Goal: Understand process/instructions: Learn how to perform a task or action

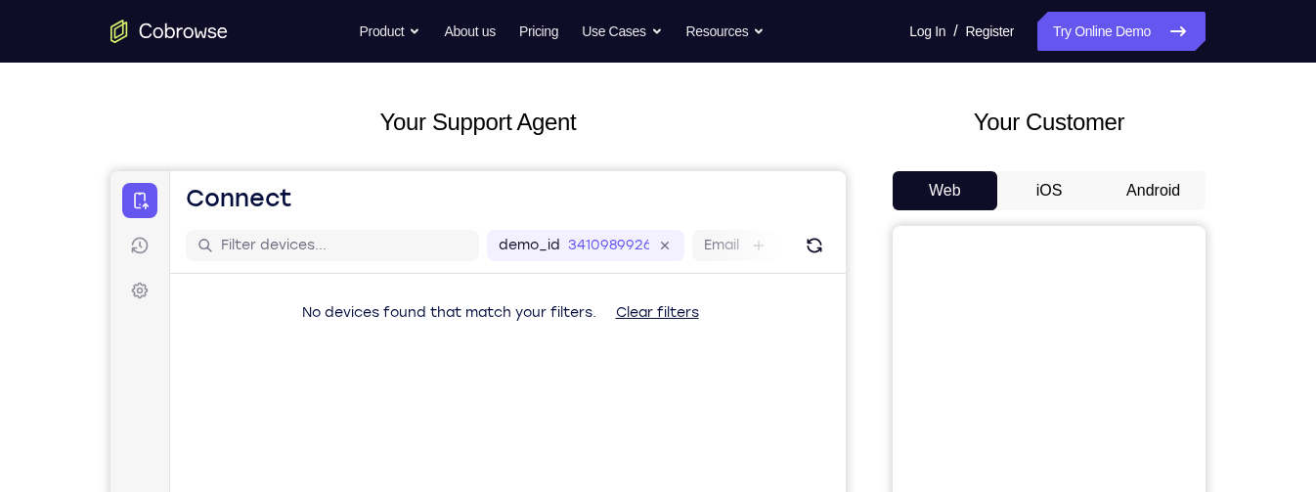
scroll to position [29, 0]
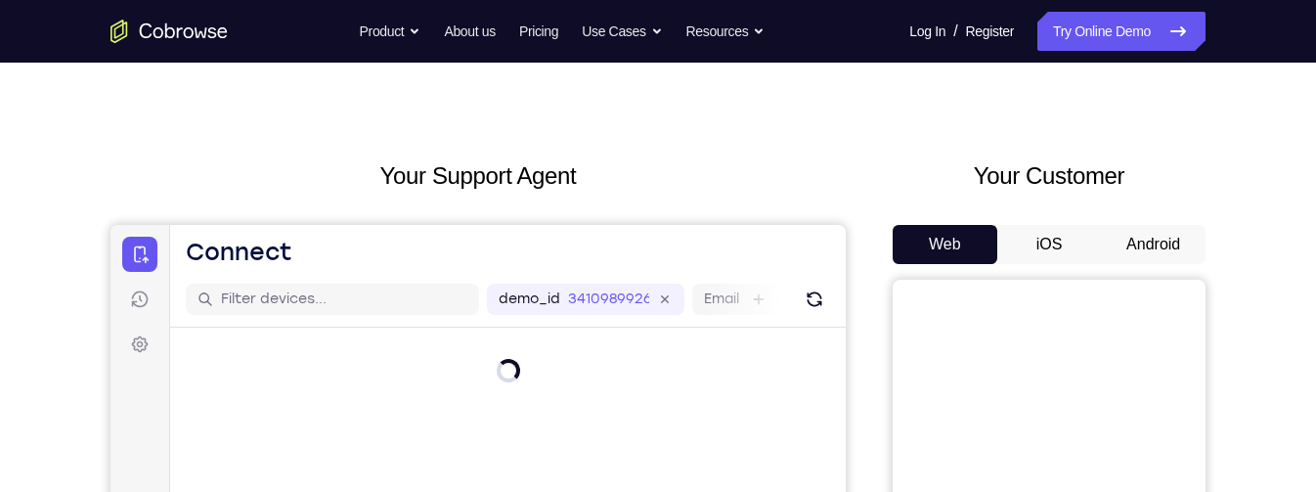
click at [1157, 251] on button "Android" at bounding box center [1153, 244] width 105 height 39
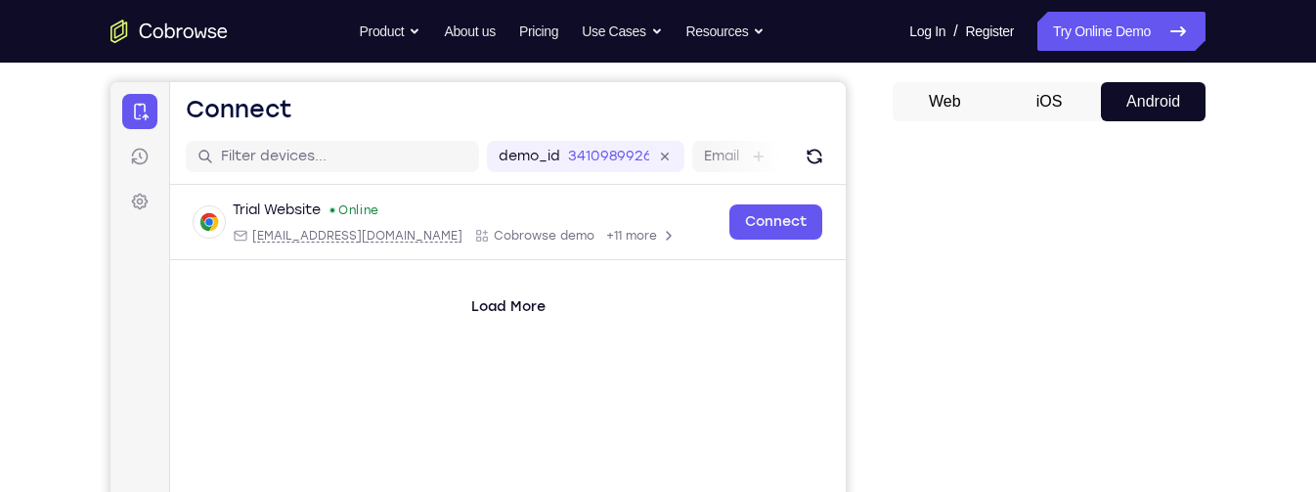
scroll to position [201, 0]
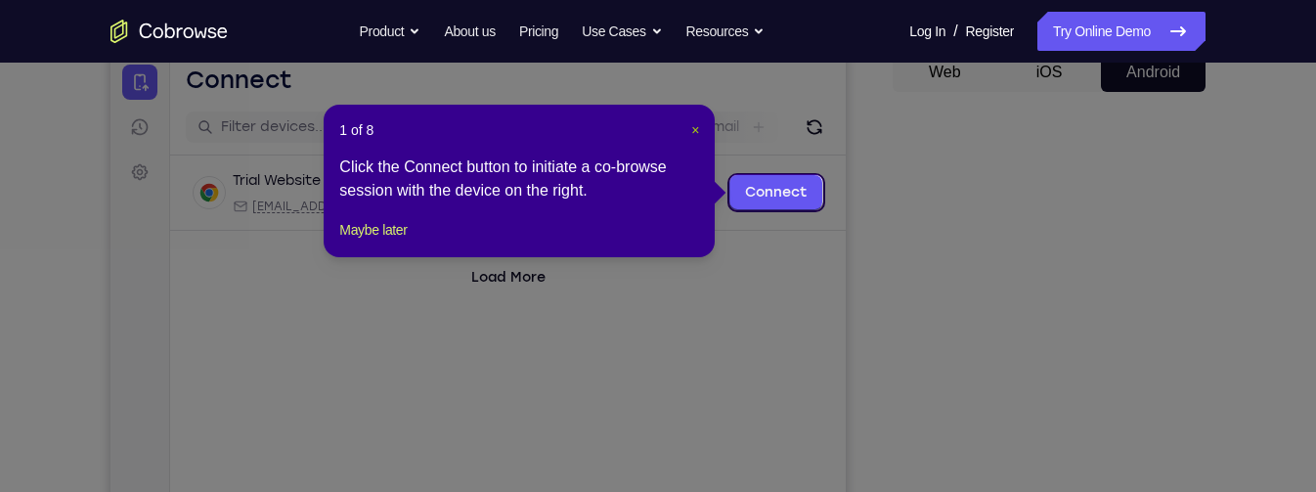
click at [694, 131] on span "×" at bounding box center [695, 130] width 8 height 16
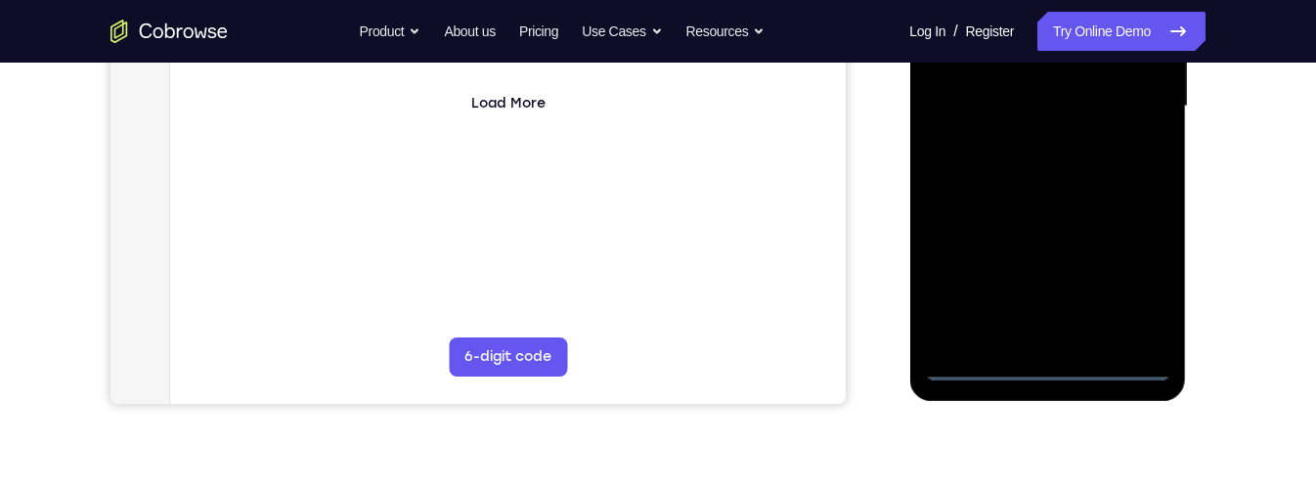
scroll to position [507, 0]
click at [1050, 364] on div at bounding box center [1047, 104] width 246 height 547
click at [1141, 275] on div at bounding box center [1047, 104] width 246 height 547
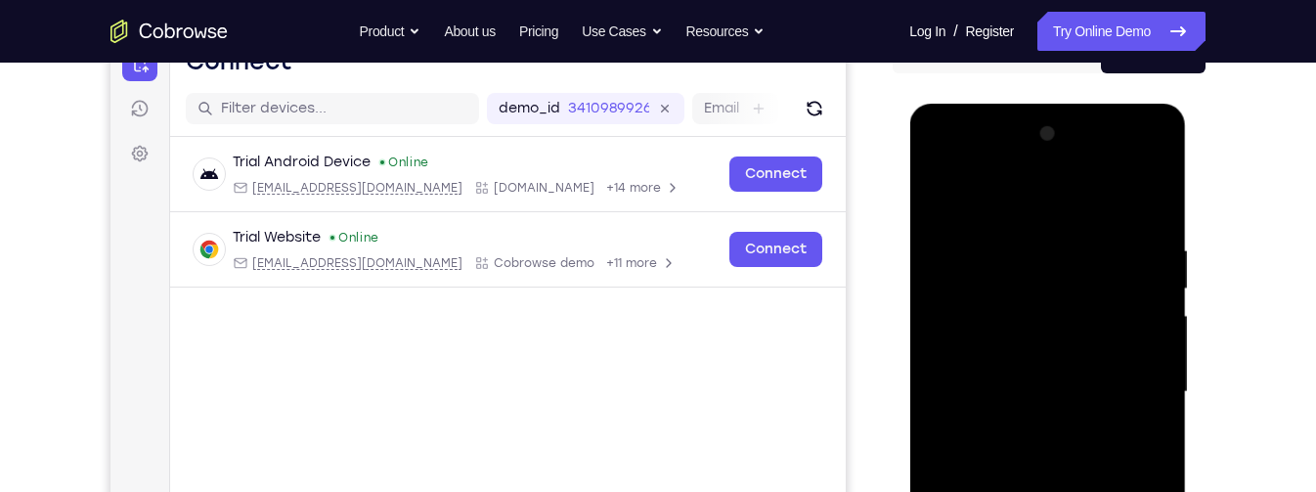
scroll to position [203, 0]
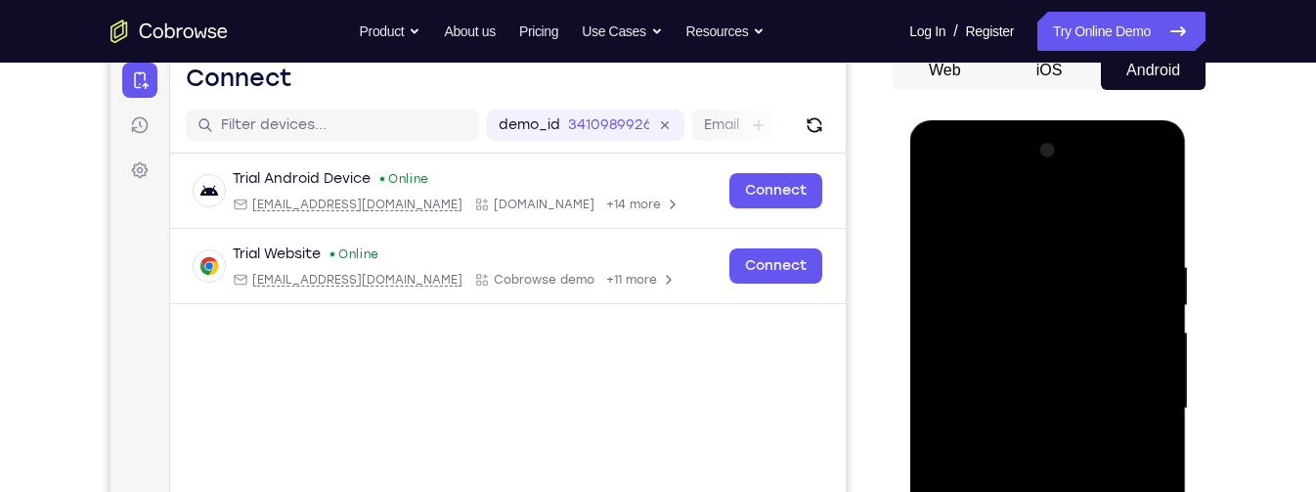
click at [1096, 229] on div at bounding box center [1047, 408] width 246 height 547
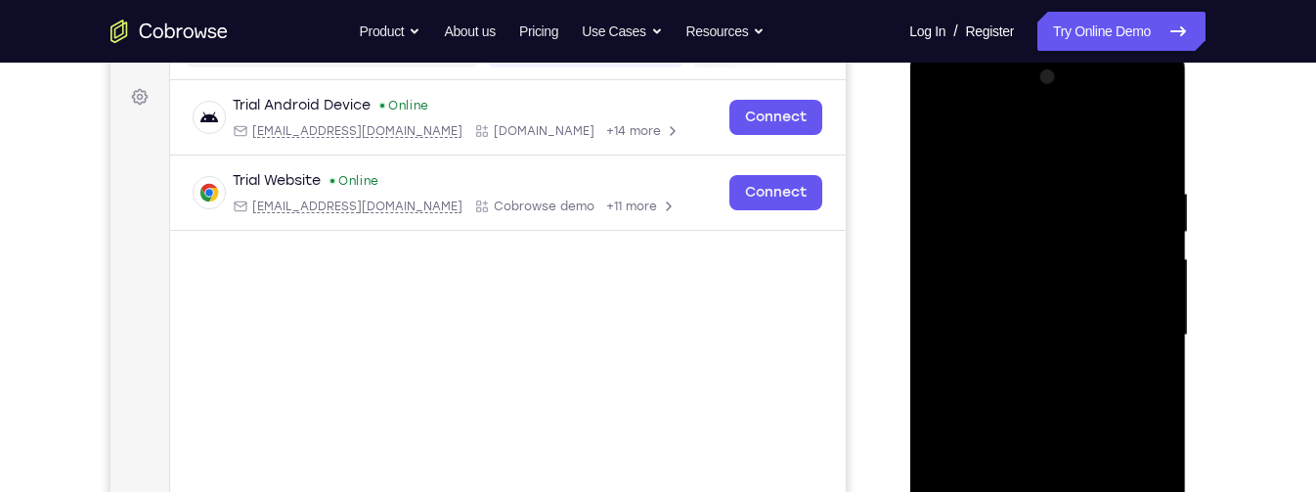
scroll to position [280, 0]
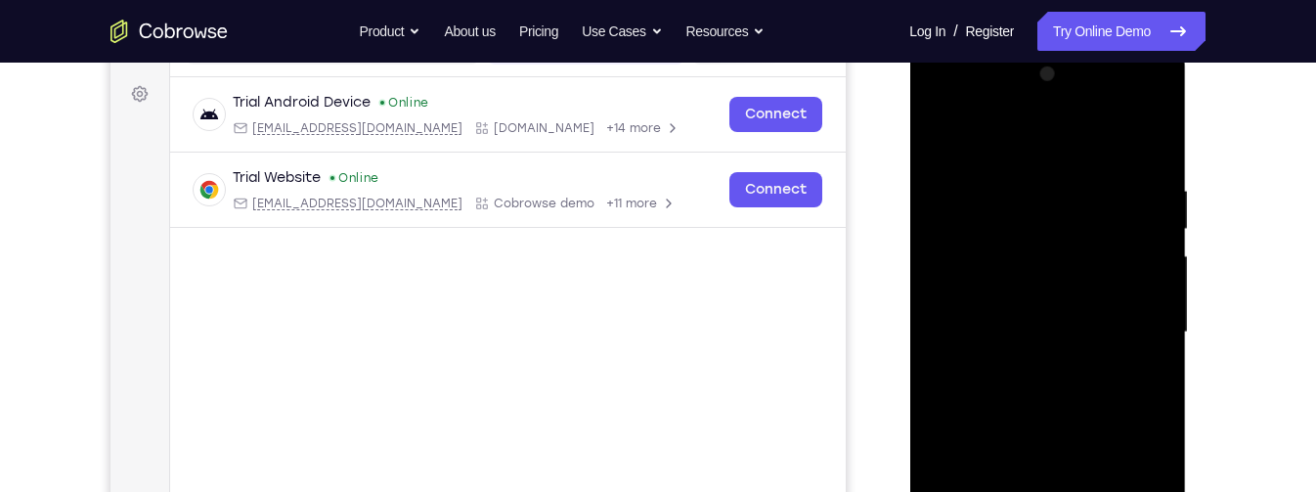
click at [1133, 334] on div at bounding box center [1047, 332] width 246 height 547
click at [1030, 371] on div at bounding box center [1047, 332] width 246 height 547
click at [1067, 319] on div at bounding box center [1047, 332] width 246 height 547
click at [1072, 288] on div at bounding box center [1047, 332] width 246 height 547
click at [1108, 331] on div at bounding box center [1047, 332] width 246 height 547
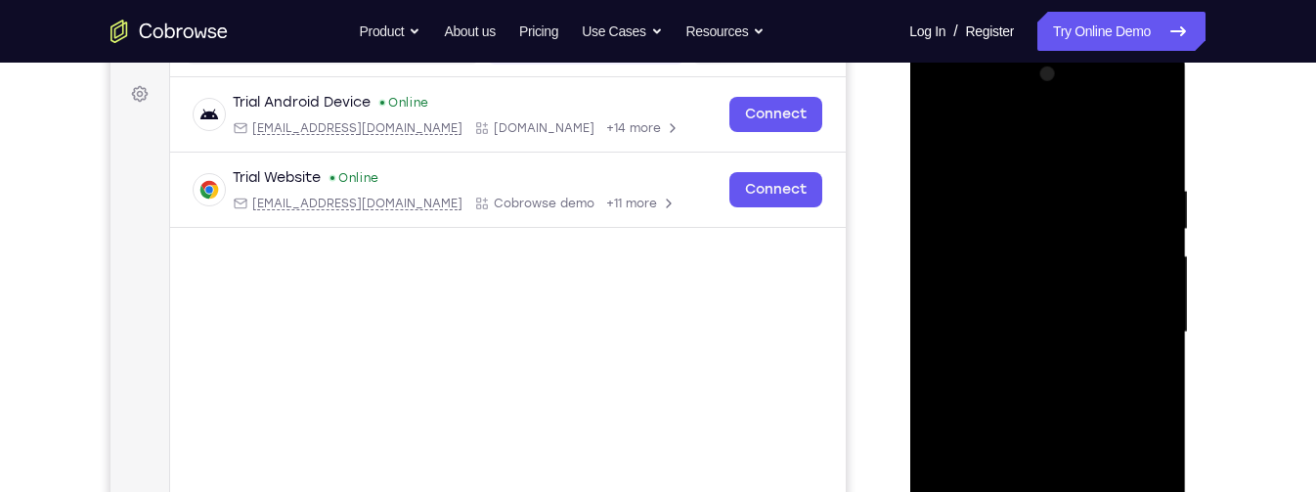
click at [1094, 389] on div at bounding box center [1047, 332] width 246 height 547
click at [1064, 382] on div at bounding box center [1047, 332] width 246 height 547
click at [1153, 158] on div at bounding box center [1047, 332] width 246 height 547
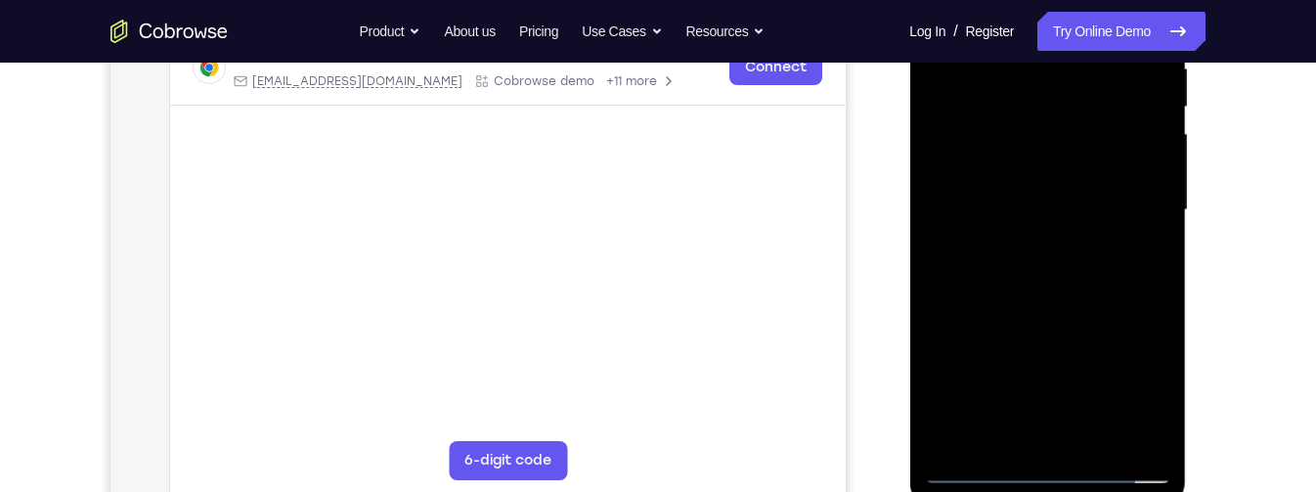
scroll to position [399, 0]
click at [1125, 290] on div at bounding box center [1047, 212] width 246 height 547
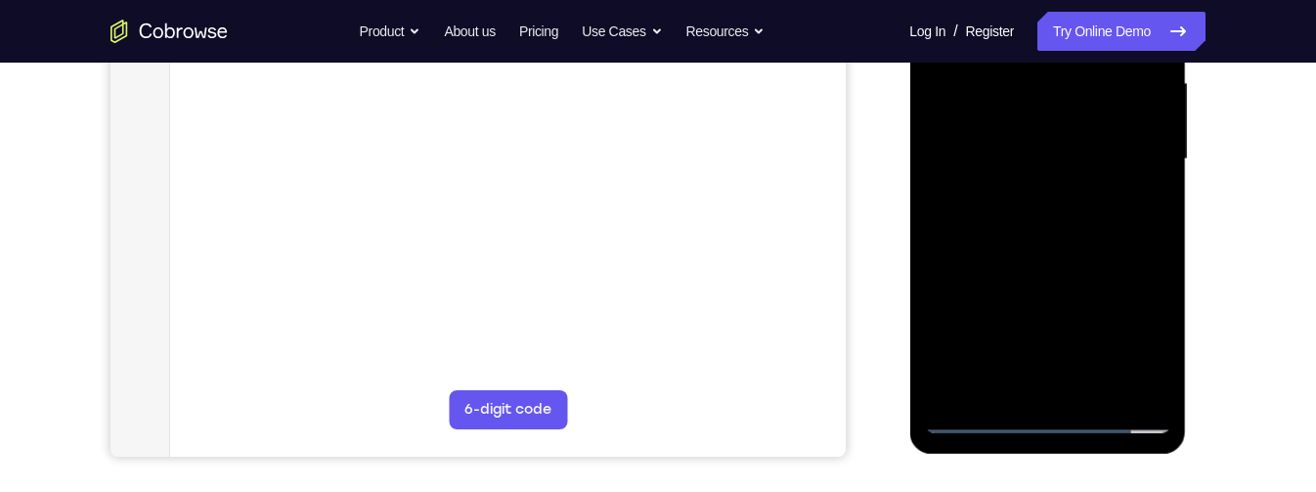
scroll to position [455, 0]
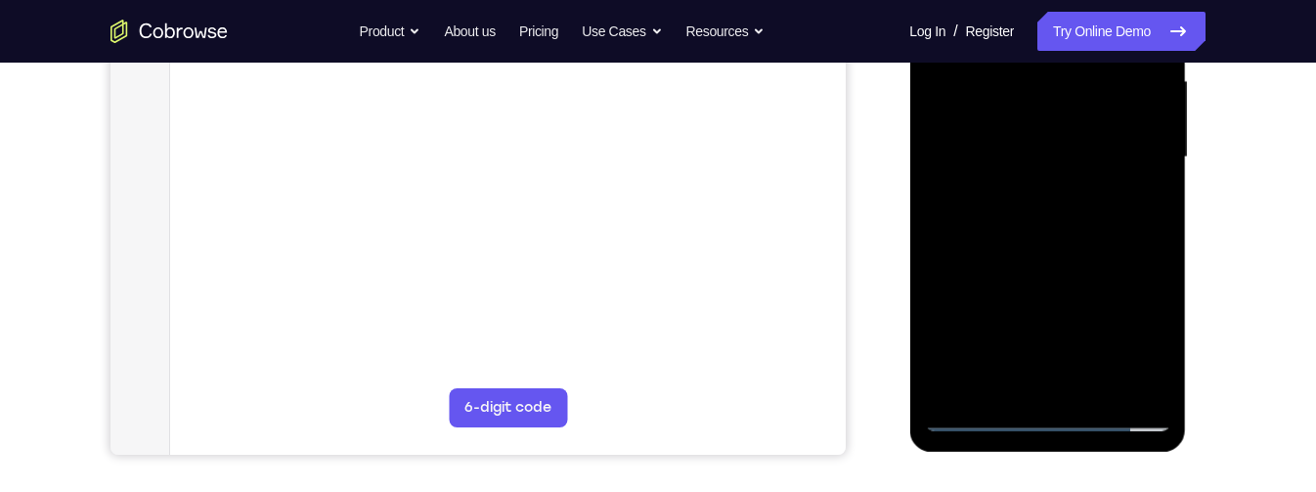
click at [1095, 379] on div at bounding box center [1047, 157] width 246 height 547
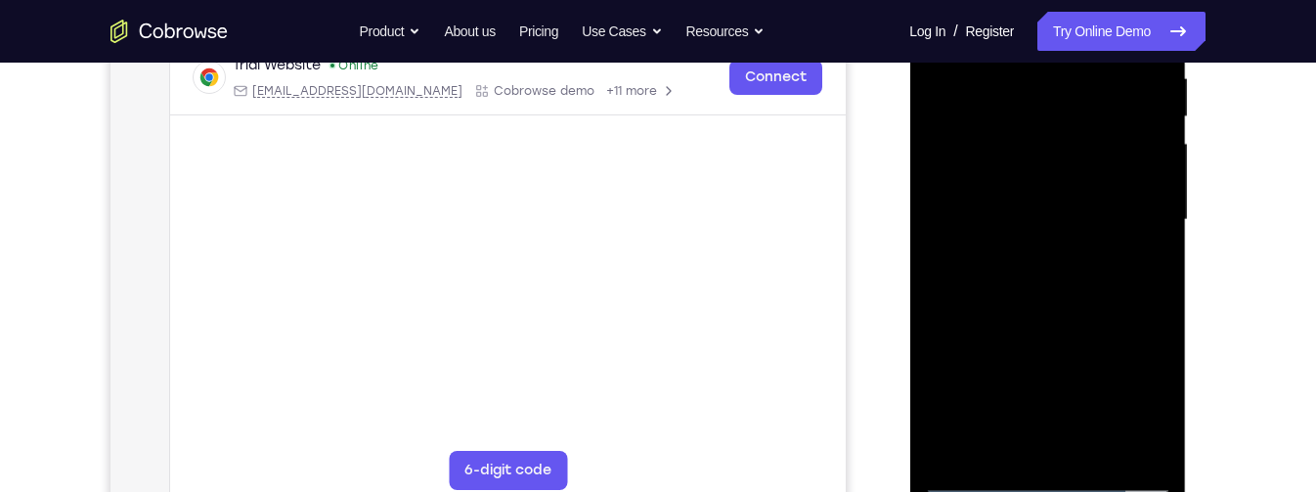
scroll to position [413, 0]
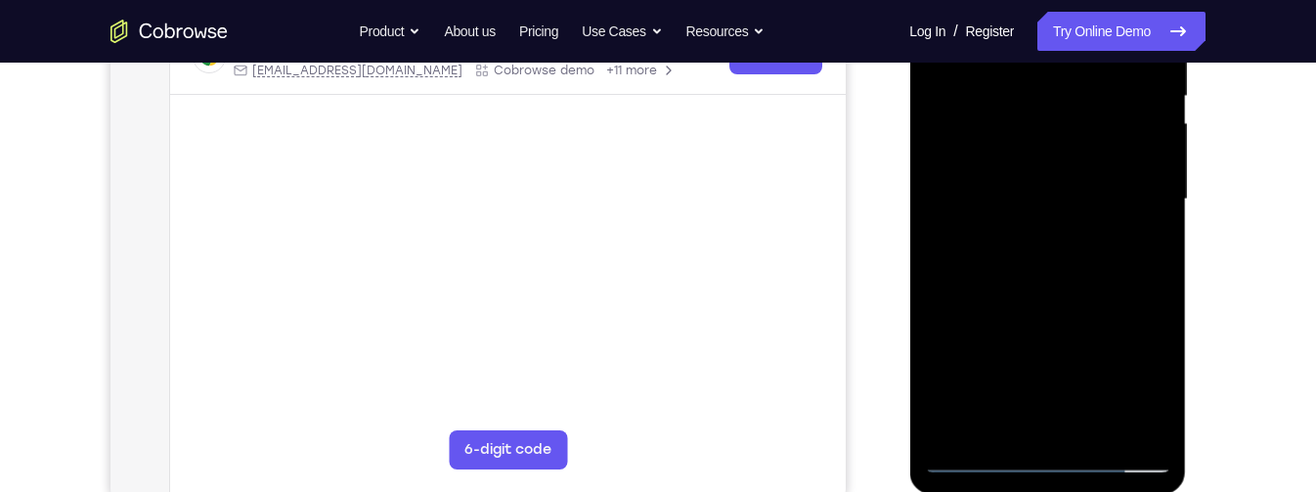
click at [1095, 428] on div at bounding box center [1047, 199] width 246 height 547
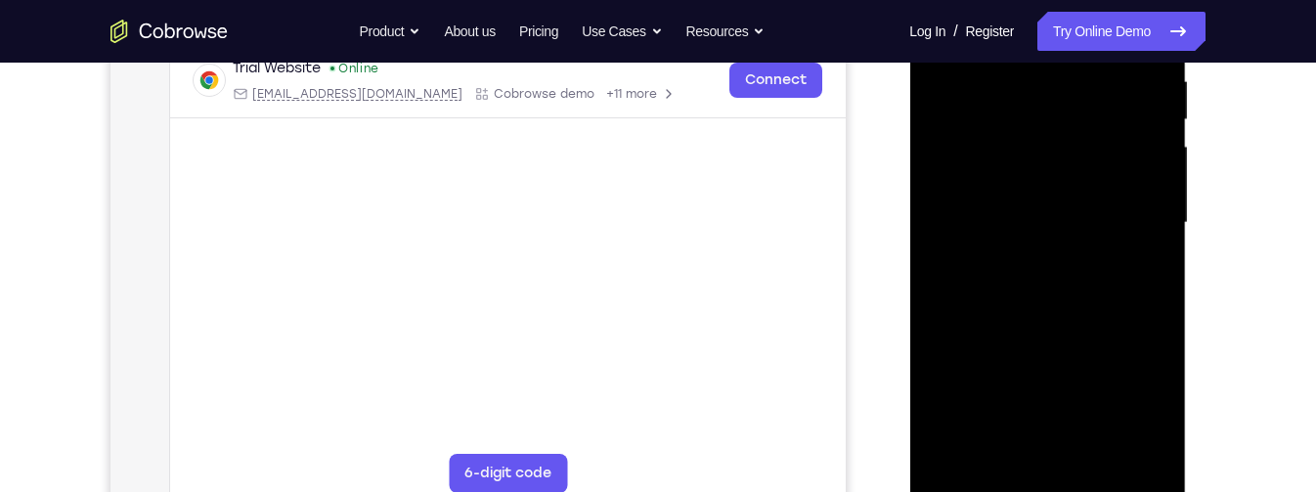
scroll to position [392, 0]
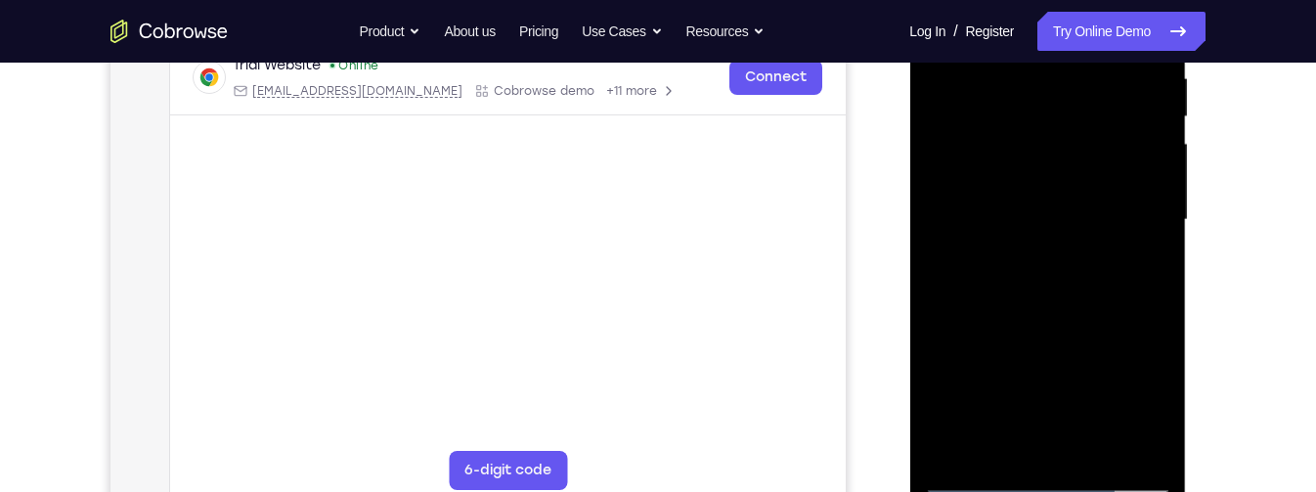
click at [1093, 449] on div at bounding box center [1047, 219] width 246 height 547
click at [1051, 320] on div at bounding box center [1047, 219] width 246 height 547
click at [1001, 163] on div at bounding box center [1047, 219] width 246 height 547
click at [1133, 408] on div at bounding box center [1047, 219] width 246 height 547
click at [1073, 403] on div at bounding box center [1047, 219] width 246 height 547
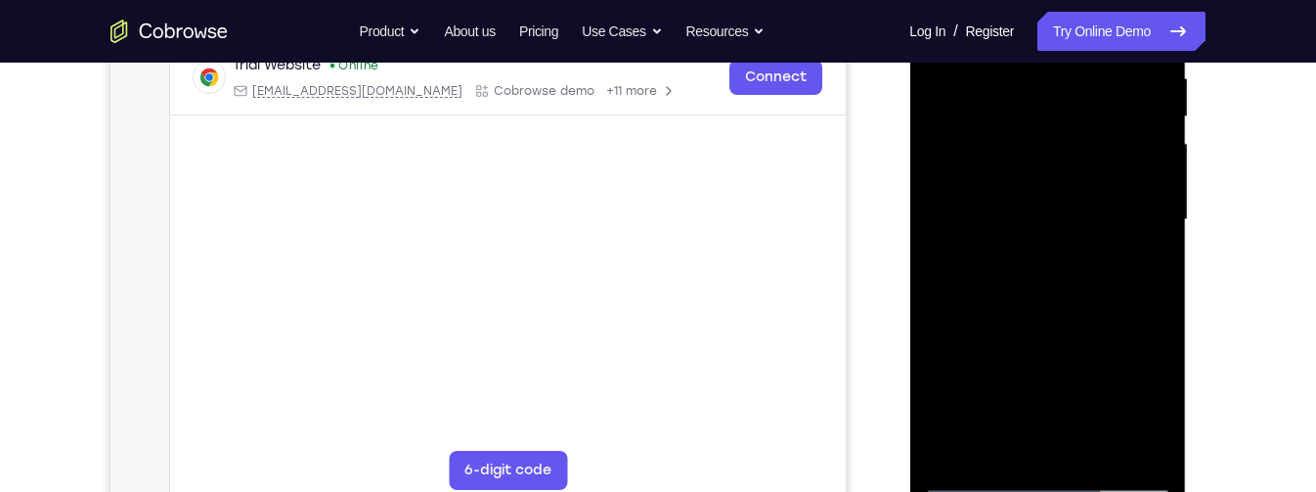
click at [1052, 374] on div at bounding box center [1047, 219] width 246 height 547
click at [1052, 213] on div at bounding box center [1047, 219] width 246 height 547
click at [986, 438] on div at bounding box center [1047, 219] width 246 height 547
click at [1137, 269] on div at bounding box center [1047, 219] width 246 height 547
click at [983, 474] on div at bounding box center [1047, 219] width 246 height 547
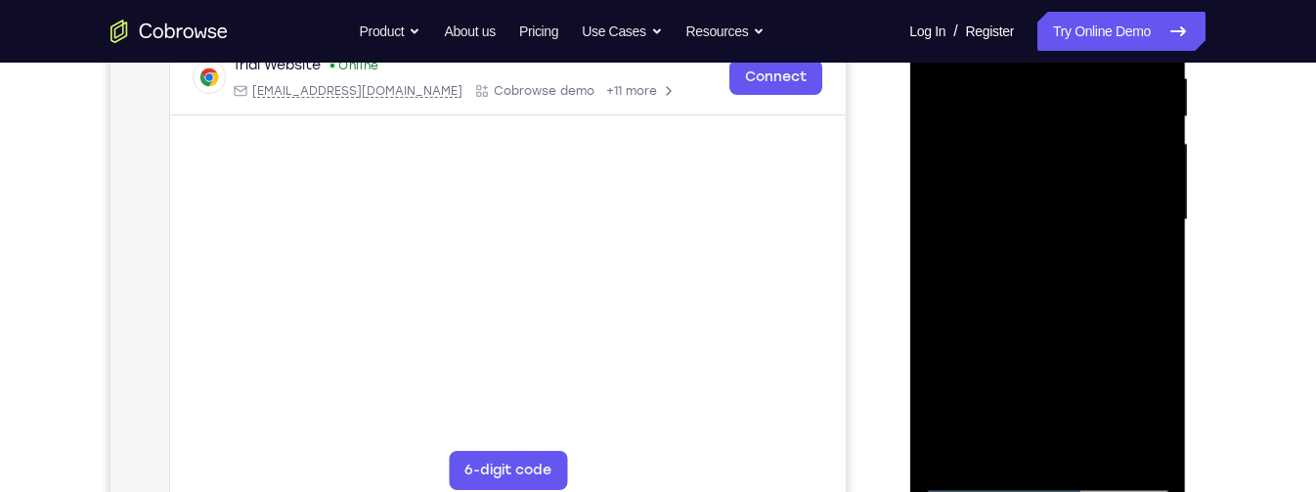
click at [979, 478] on div at bounding box center [1047, 219] width 246 height 547
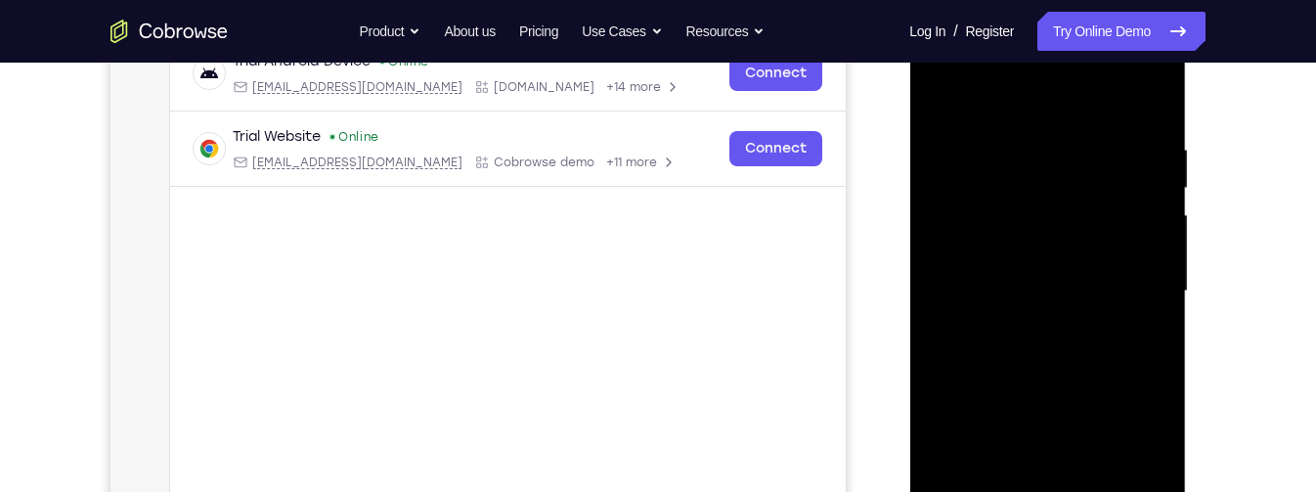
scroll to position [325, 0]
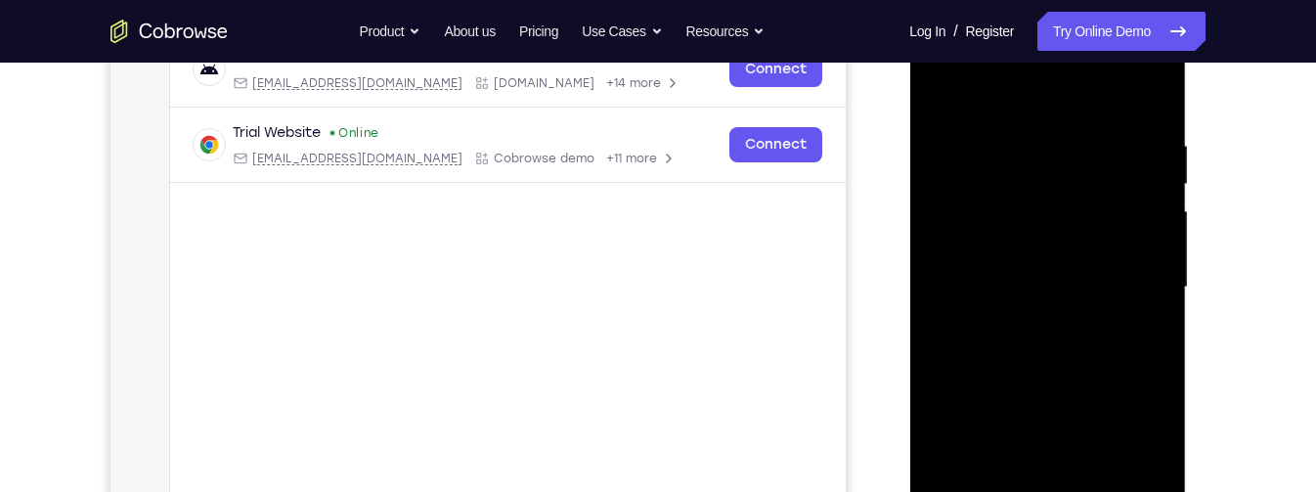
click at [947, 288] on div at bounding box center [1047, 287] width 246 height 547
click at [1154, 195] on div at bounding box center [1047, 287] width 246 height 547
click at [1080, 218] on div at bounding box center [1047, 287] width 246 height 547
click at [1033, 342] on div at bounding box center [1047, 287] width 246 height 547
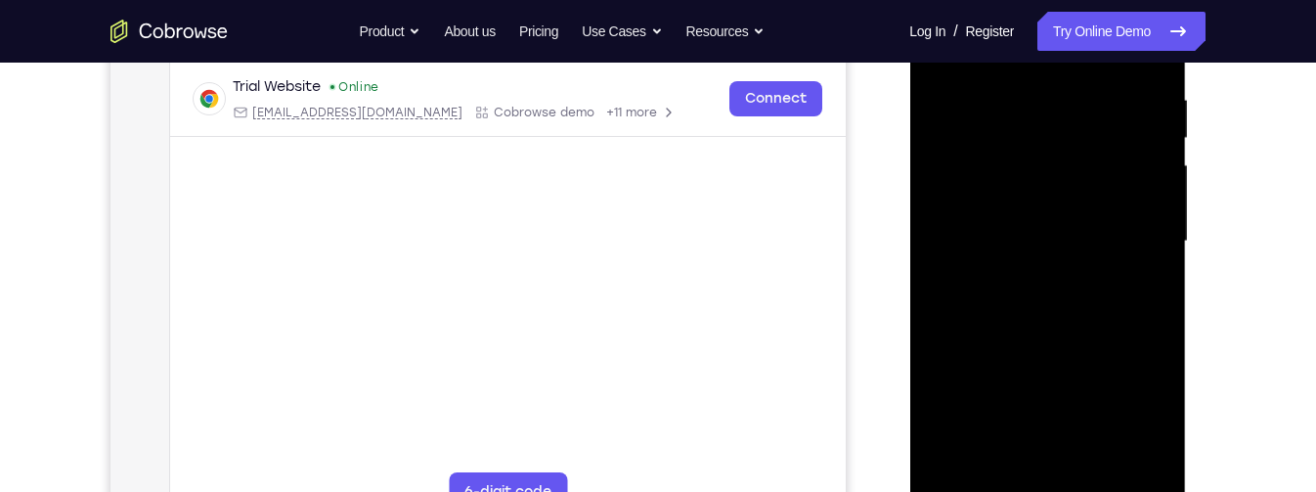
scroll to position [376, 0]
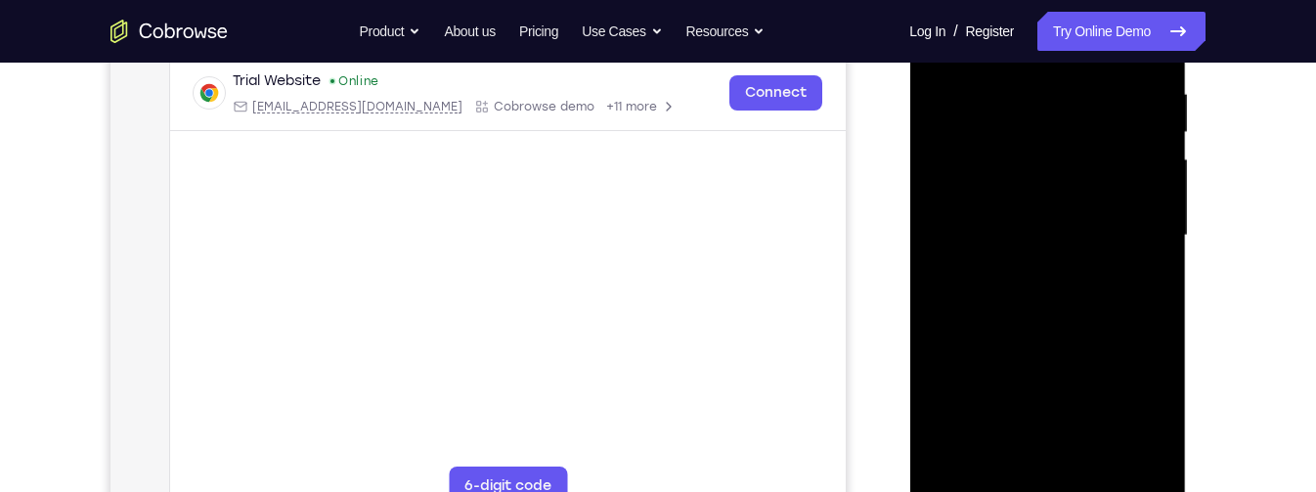
click at [1162, 200] on div at bounding box center [1047, 235] width 246 height 547
click at [1163, 200] on div at bounding box center [1047, 235] width 246 height 547
click at [1161, 196] on div at bounding box center [1047, 235] width 246 height 547
click at [1149, 203] on div at bounding box center [1047, 235] width 246 height 547
click at [1153, 196] on div at bounding box center [1047, 235] width 246 height 547
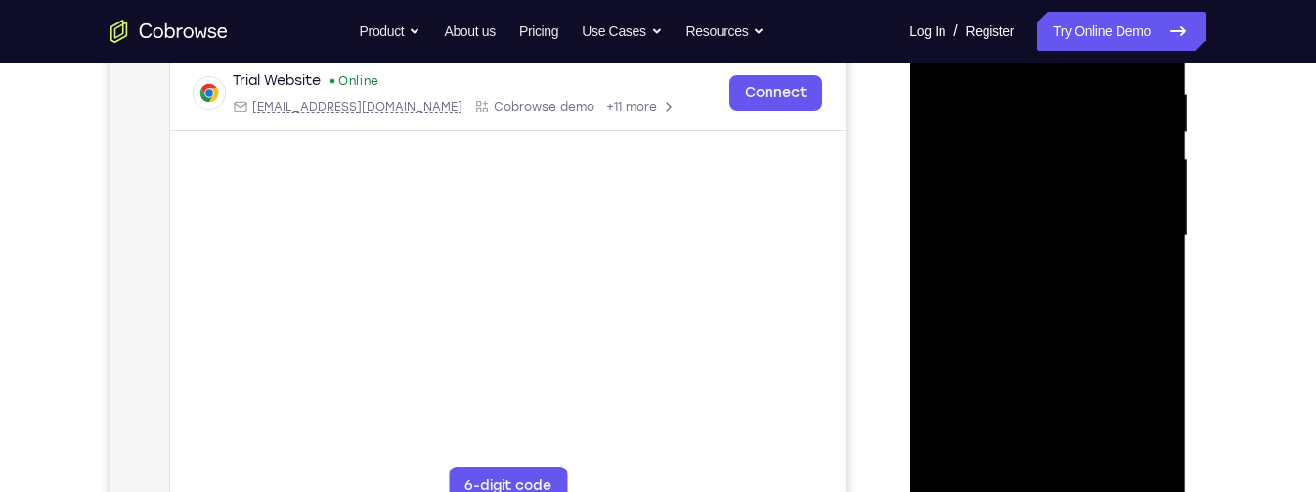
click at [1154, 257] on div at bounding box center [1047, 235] width 246 height 547
click at [1154, 254] on div at bounding box center [1047, 235] width 246 height 547
click at [1162, 252] on div at bounding box center [1047, 235] width 246 height 547
click at [1156, 253] on div at bounding box center [1047, 235] width 246 height 547
click at [1167, 240] on div at bounding box center [1047, 235] width 246 height 547
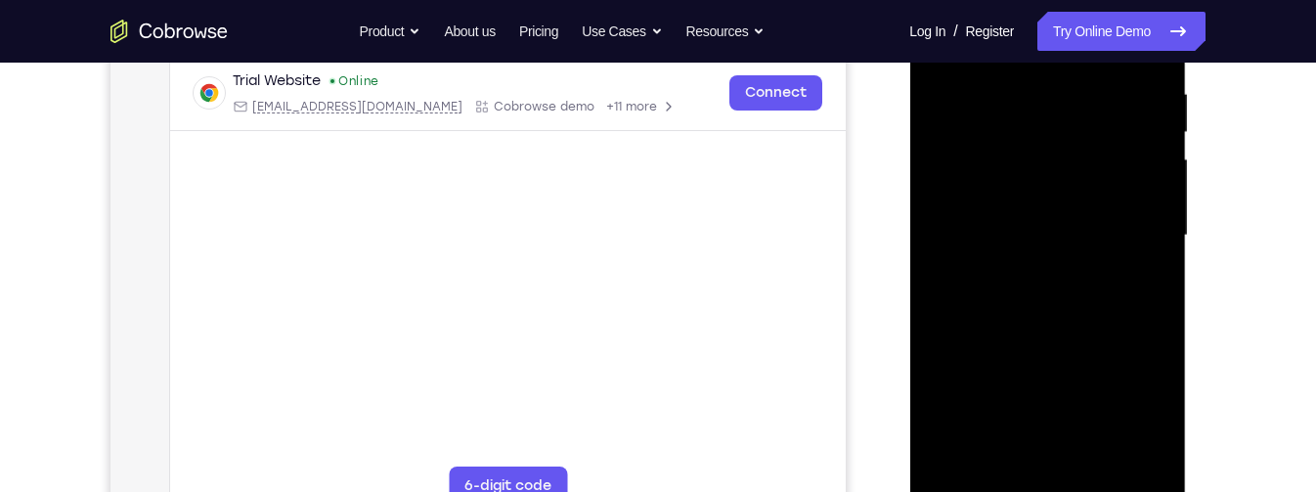
click at [1157, 253] on div at bounding box center [1047, 235] width 246 height 547
click at [1159, 259] on div at bounding box center [1047, 235] width 246 height 547
click at [1158, 188] on div at bounding box center [1047, 235] width 246 height 547
click at [1154, 186] on div at bounding box center [1047, 235] width 246 height 547
click at [1165, 180] on div at bounding box center [1047, 235] width 246 height 547
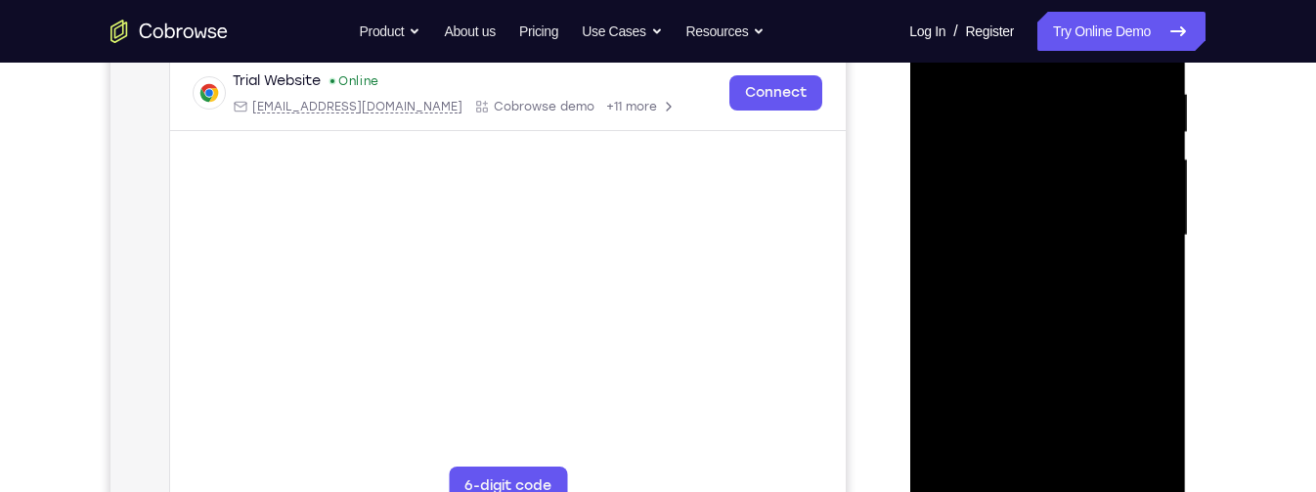
click at [1155, 233] on div at bounding box center [1047, 235] width 246 height 547
click at [1154, 220] on div at bounding box center [1047, 235] width 246 height 547
click at [1157, 223] on div at bounding box center [1047, 235] width 246 height 547
click at [1156, 232] on div at bounding box center [1047, 235] width 246 height 547
click at [1169, 202] on div at bounding box center [1047, 235] width 246 height 547
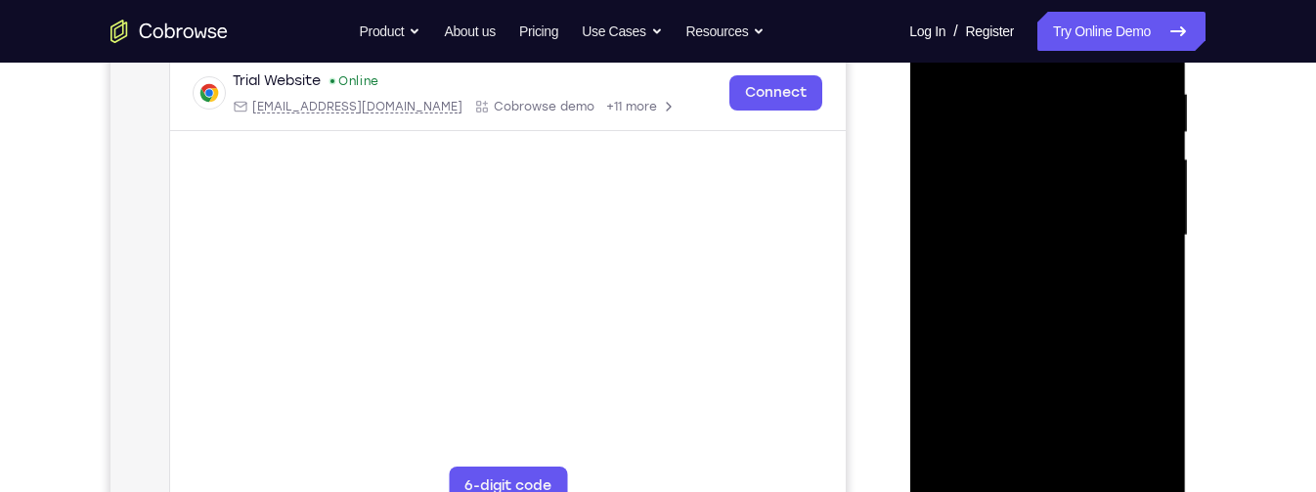
click at [1160, 222] on div at bounding box center [1047, 235] width 246 height 547
click at [1155, 223] on div at bounding box center [1047, 235] width 246 height 547
click at [1160, 229] on div at bounding box center [1047, 235] width 246 height 547
click at [1164, 221] on div at bounding box center [1047, 235] width 246 height 547
click at [1162, 228] on div at bounding box center [1047, 235] width 246 height 547
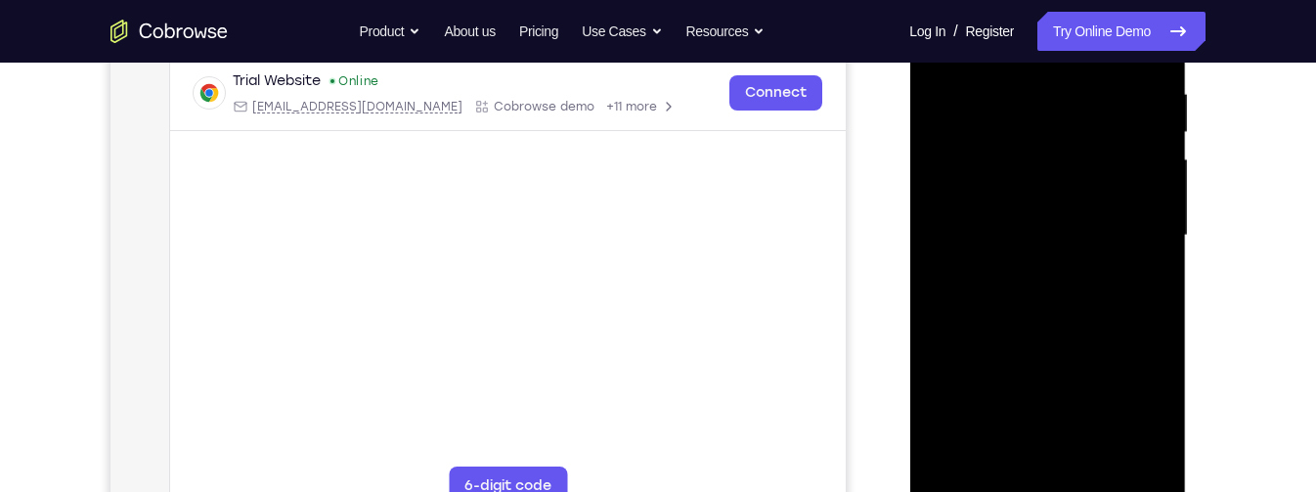
click at [1160, 219] on div at bounding box center [1047, 235] width 246 height 547
click at [1156, 228] on div at bounding box center [1047, 235] width 246 height 547
click at [1148, 230] on div at bounding box center [1047, 235] width 246 height 547
click at [1151, 223] on div at bounding box center [1047, 235] width 246 height 547
click at [1162, 214] on div at bounding box center [1047, 235] width 246 height 547
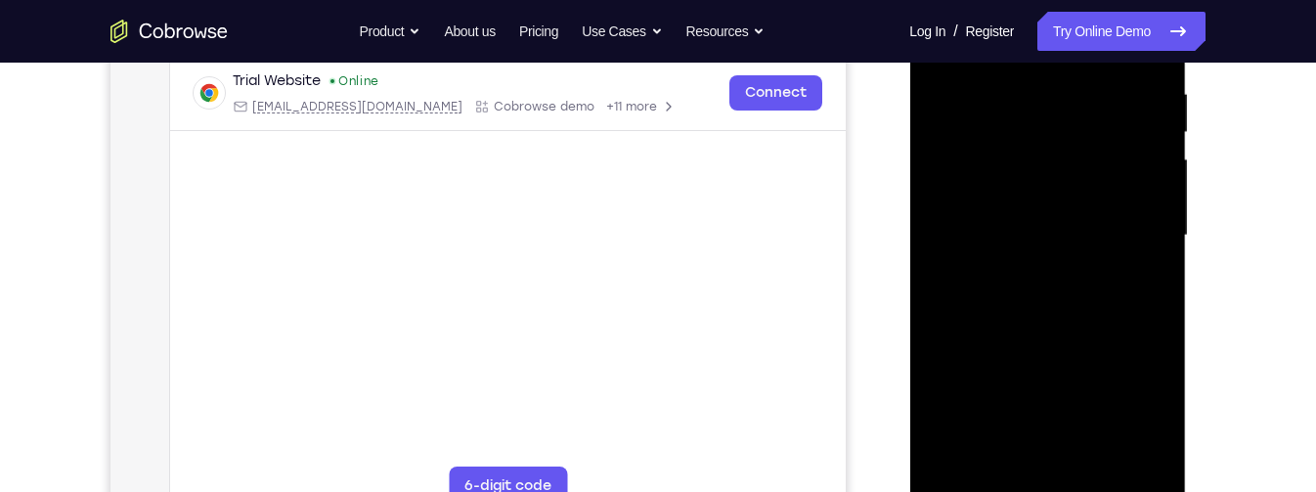
click at [1163, 228] on div at bounding box center [1047, 235] width 246 height 547
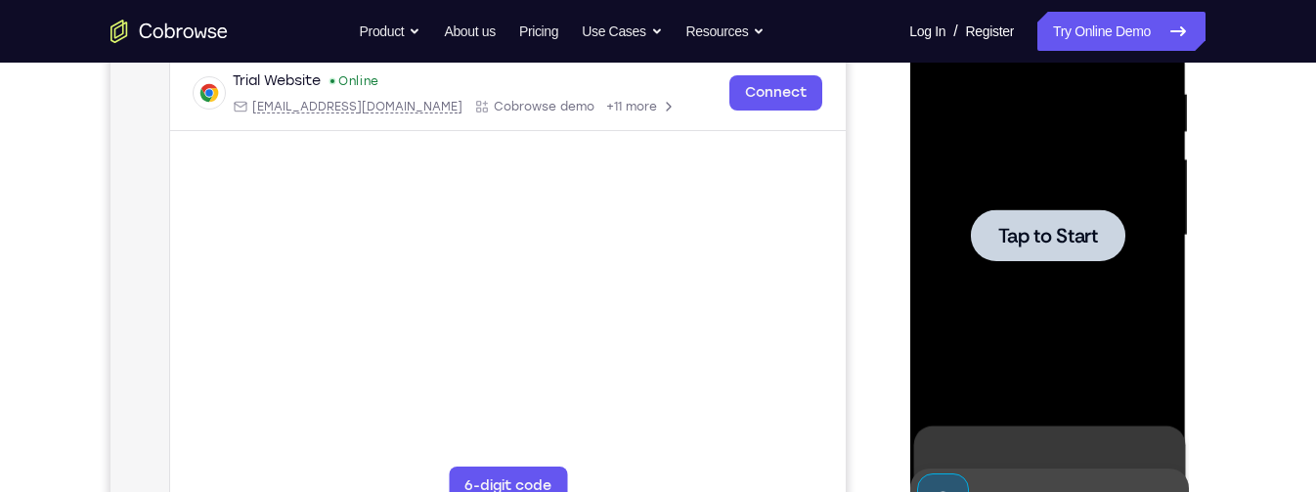
click at [1087, 228] on span "Tap to Start" at bounding box center [1047, 236] width 100 height 20
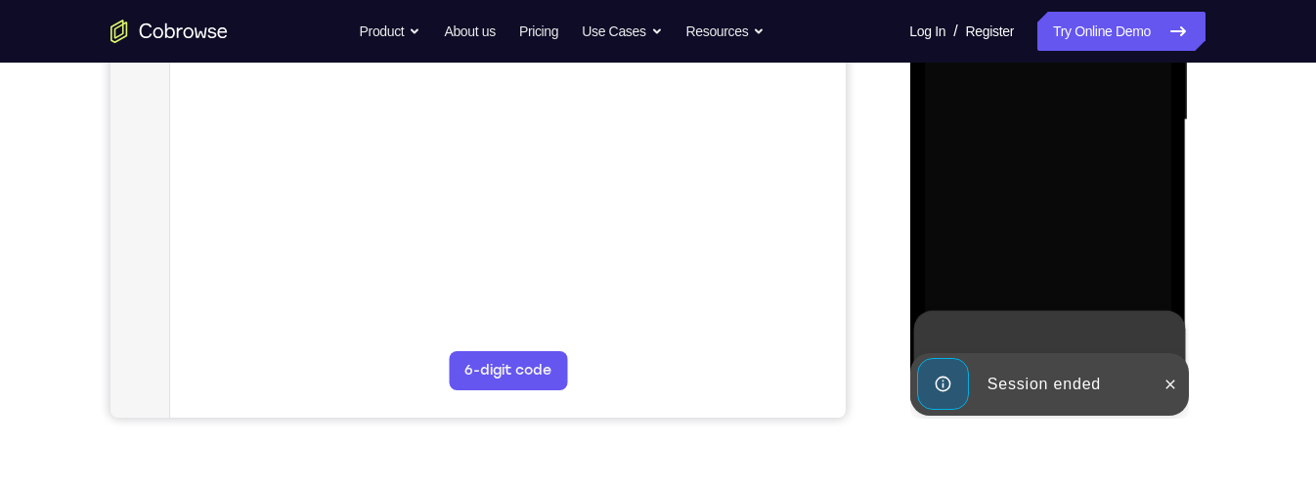
scroll to position [495, 0]
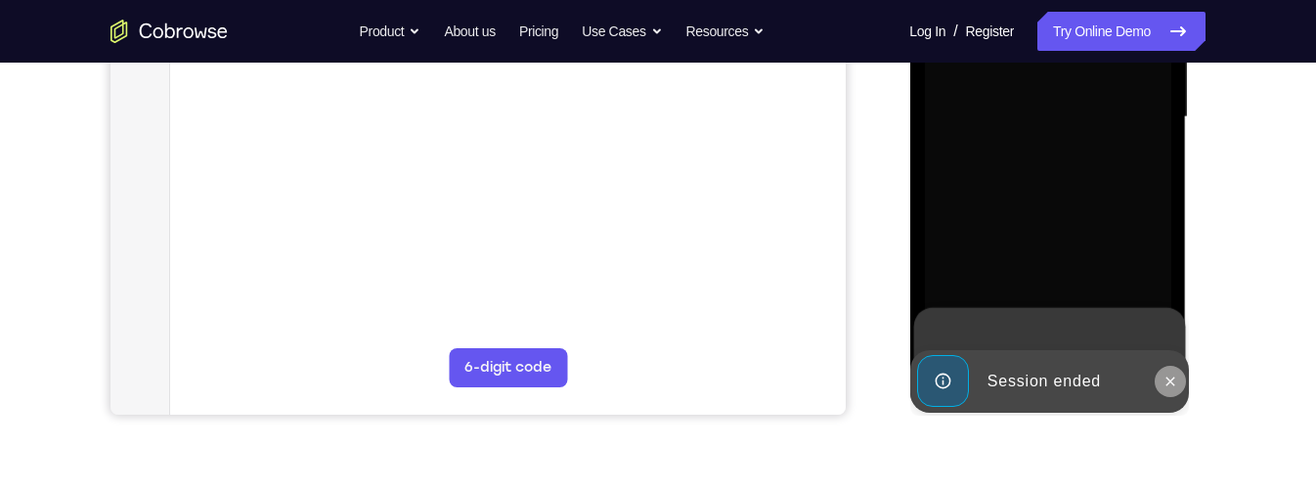
click at [1170, 383] on icon at bounding box center [1169, 381] width 16 height 16
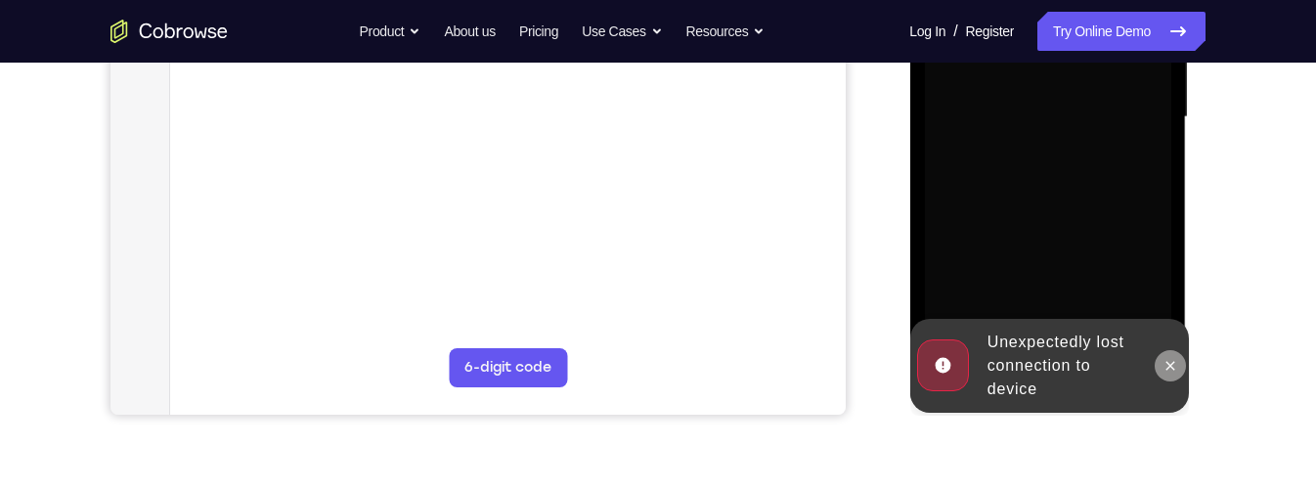
click at [1177, 366] on button at bounding box center [1169, 365] width 31 height 31
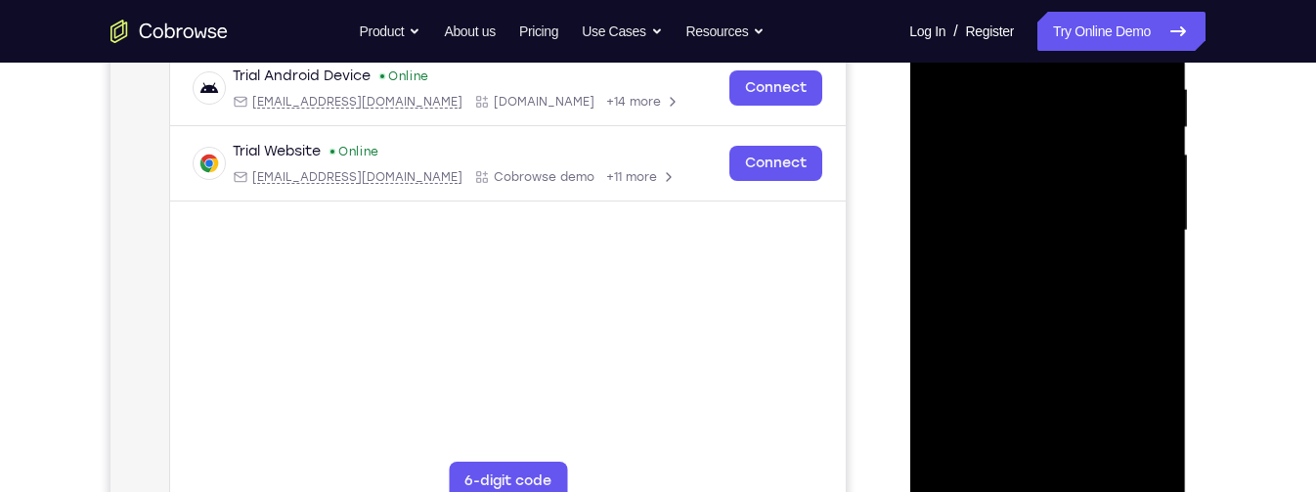
scroll to position [386, 0]
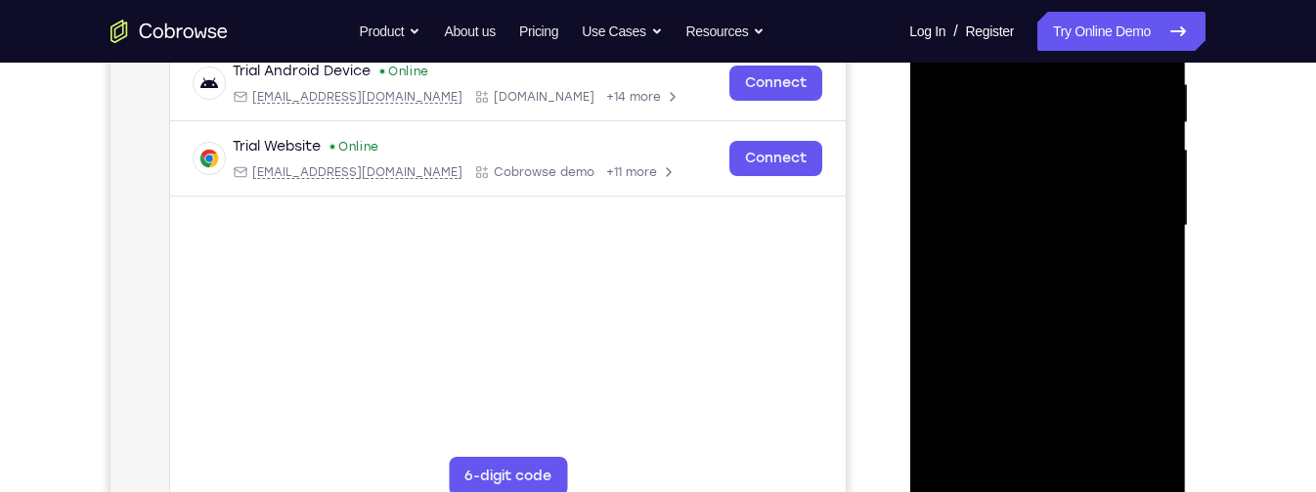
click at [1057, 491] on div at bounding box center [1047, 225] width 246 height 547
click at [1139, 405] on div at bounding box center [1047, 225] width 246 height 547
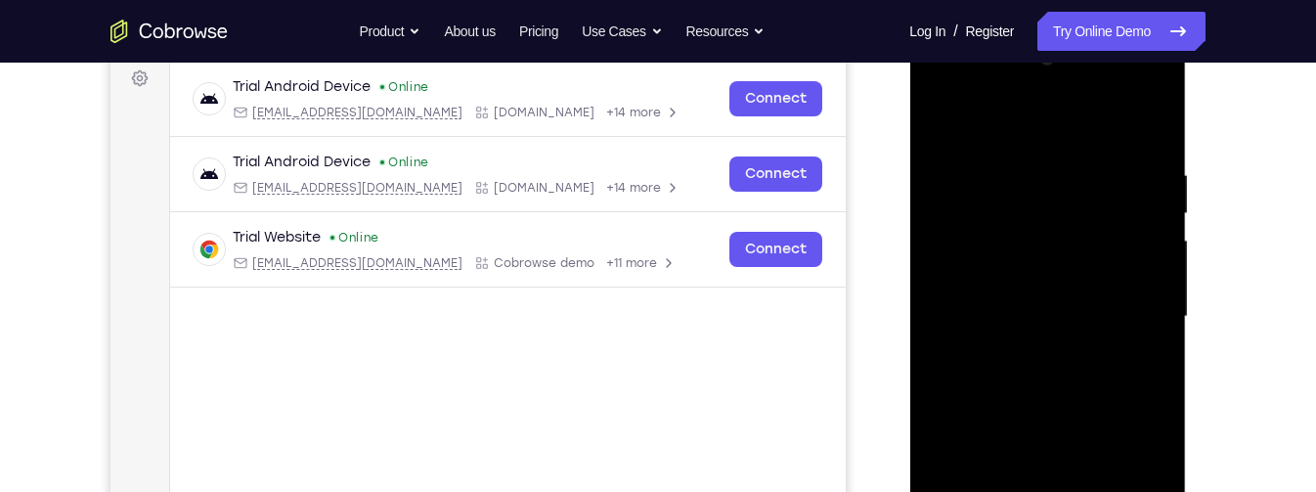
scroll to position [231, 0]
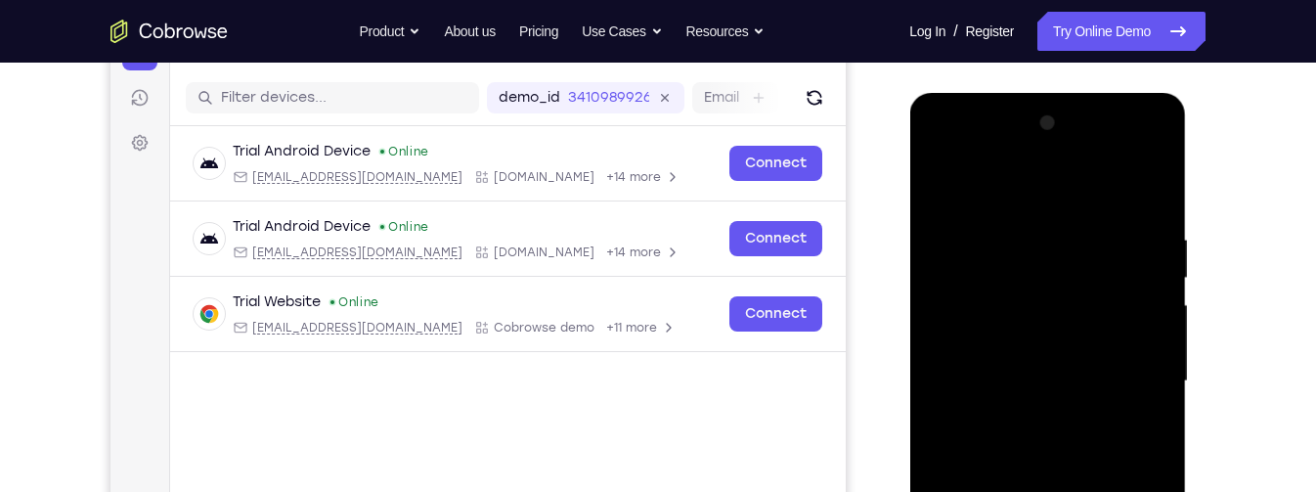
click at [1088, 198] on div at bounding box center [1047, 381] width 246 height 547
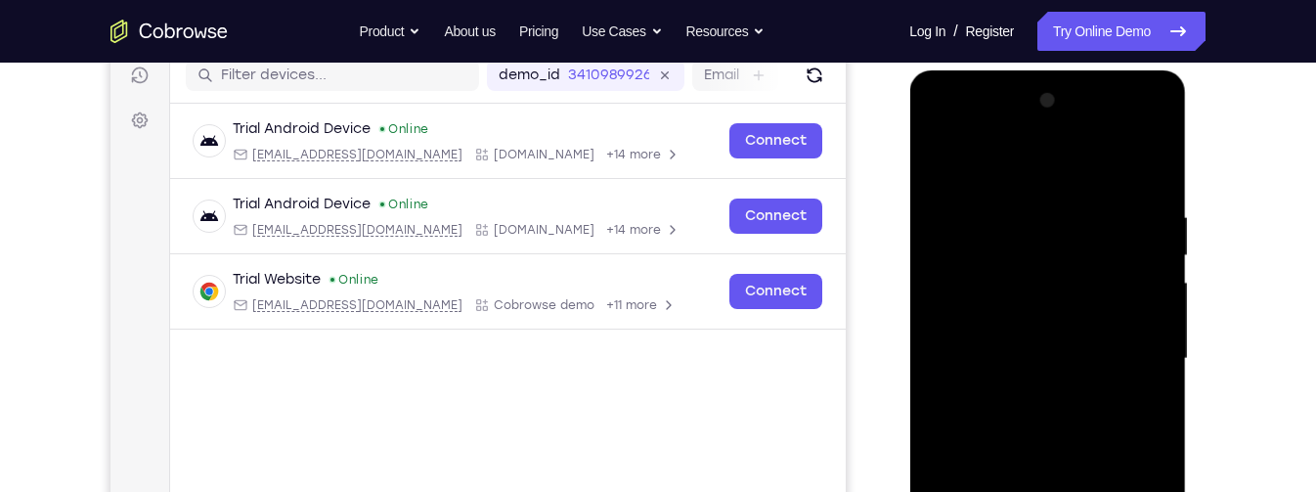
scroll to position [260, 0]
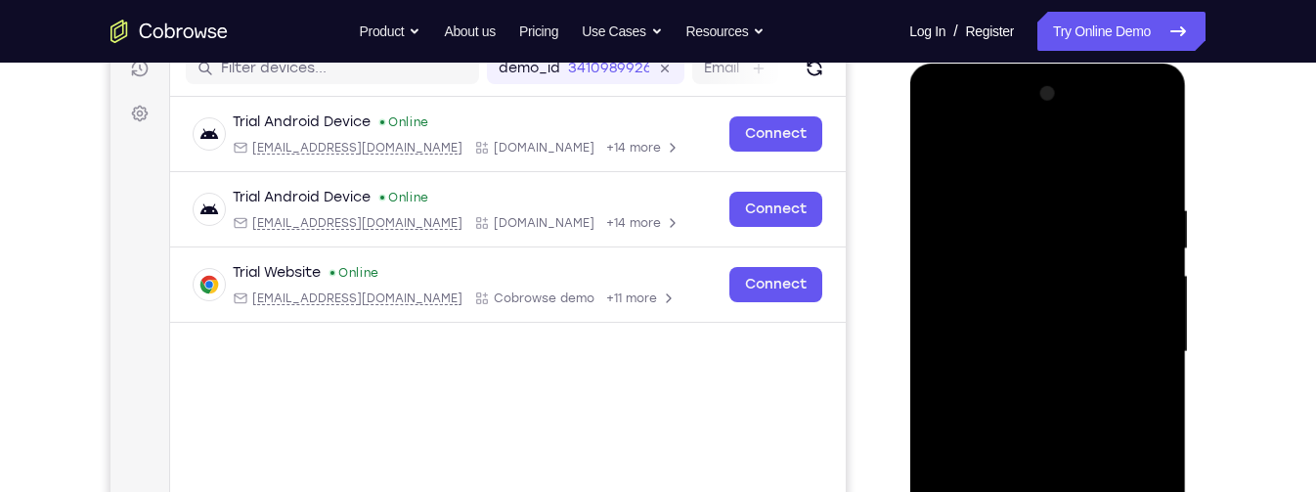
click at [1135, 347] on div at bounding box center [1047, 351] width 246 height 547
click at [1024, 390] on div at bounding box center [1047, 351] width 246 height 547
click at [1079, 331] on div at bounding box center [1047, 351] width 246 height 547
click at [1110, 315] on div at bounding box center [1047, 351] width 246 height 547
click at [1114, 358] on div at bounding box center [1047, 351] width 246 height 547
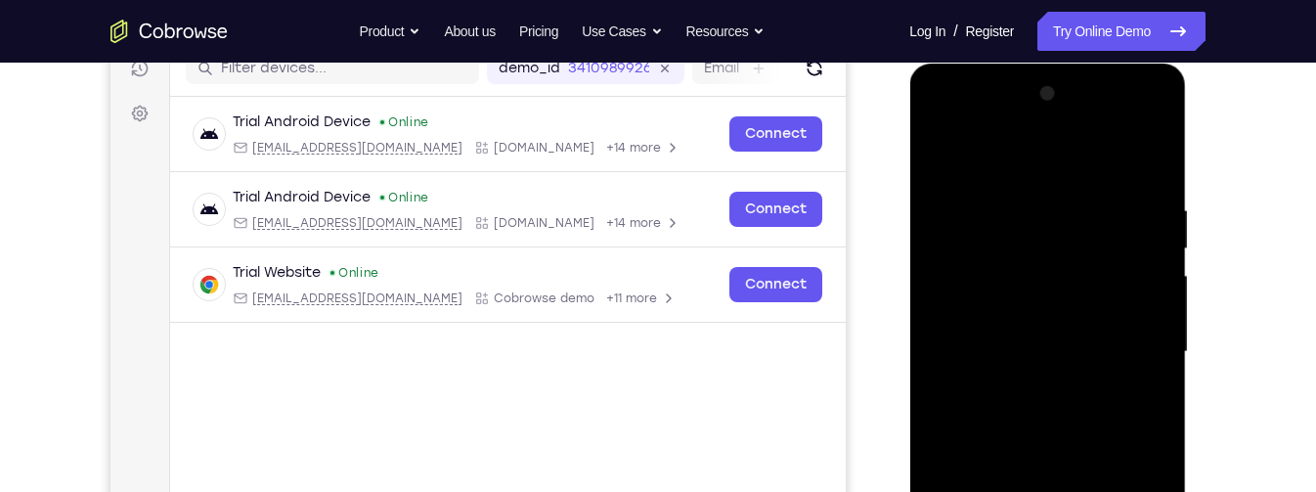
click at [1089, 413] on div at bounding box center [1047, 351] width 246 height 547
click at [1059, 410] on div at bounding box center [1047, 351] width 246 height 547
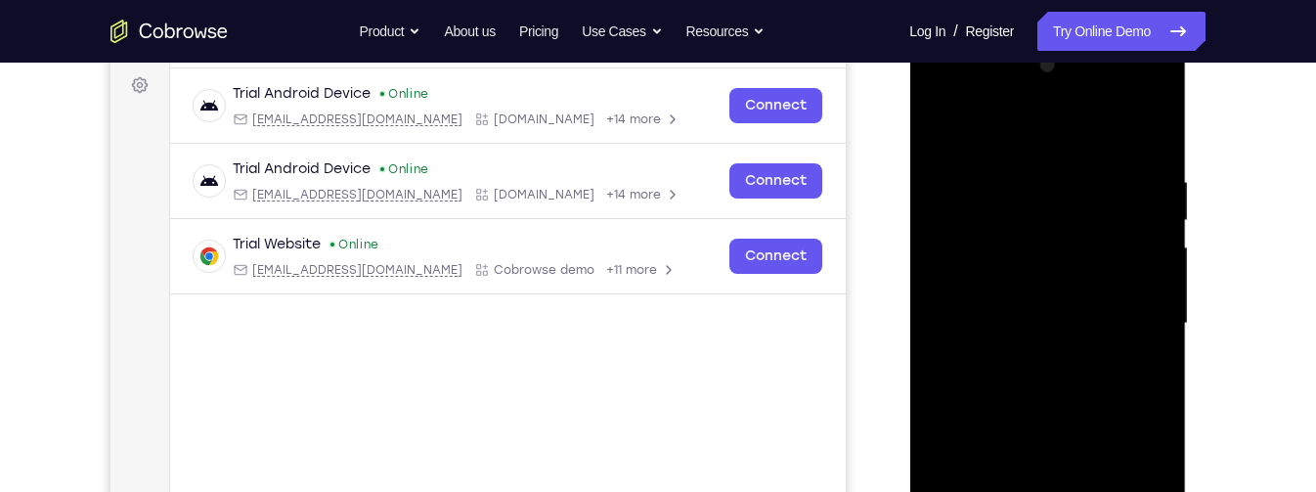
scroll to position [294, 0]
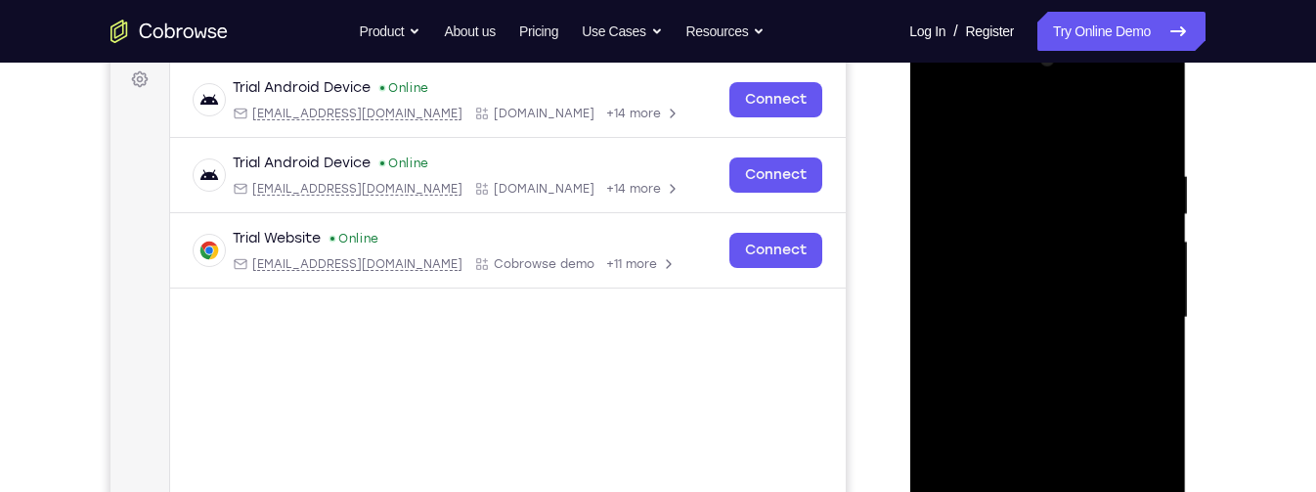
click at [1162, 144] on div at bounding box center [1047, 317] width 246 height 547
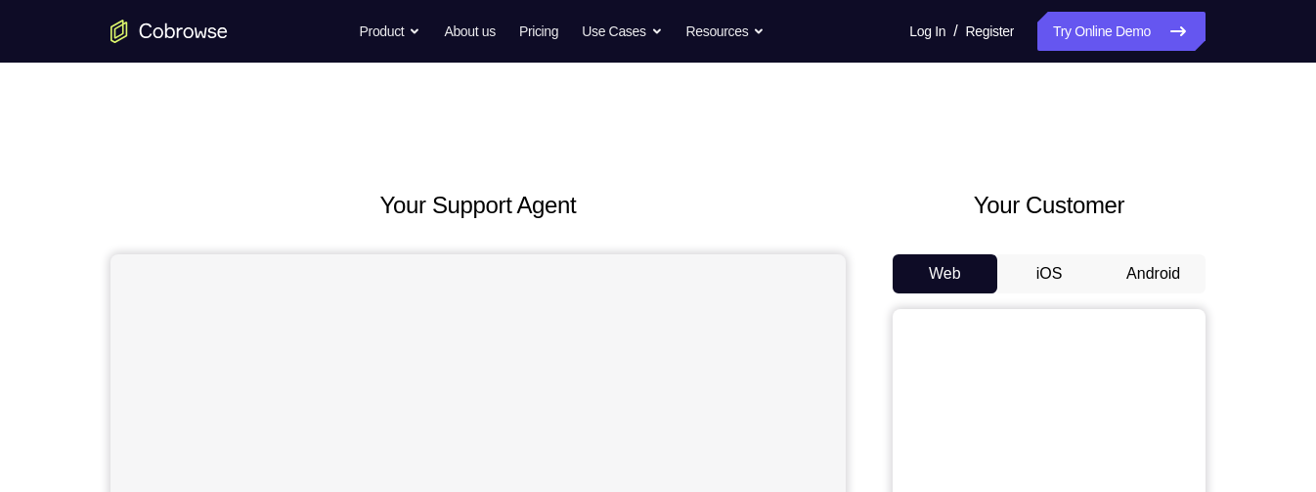
click at [1180, 276] on button "Android" at bounding box center [1153, 273] width 105 height 39
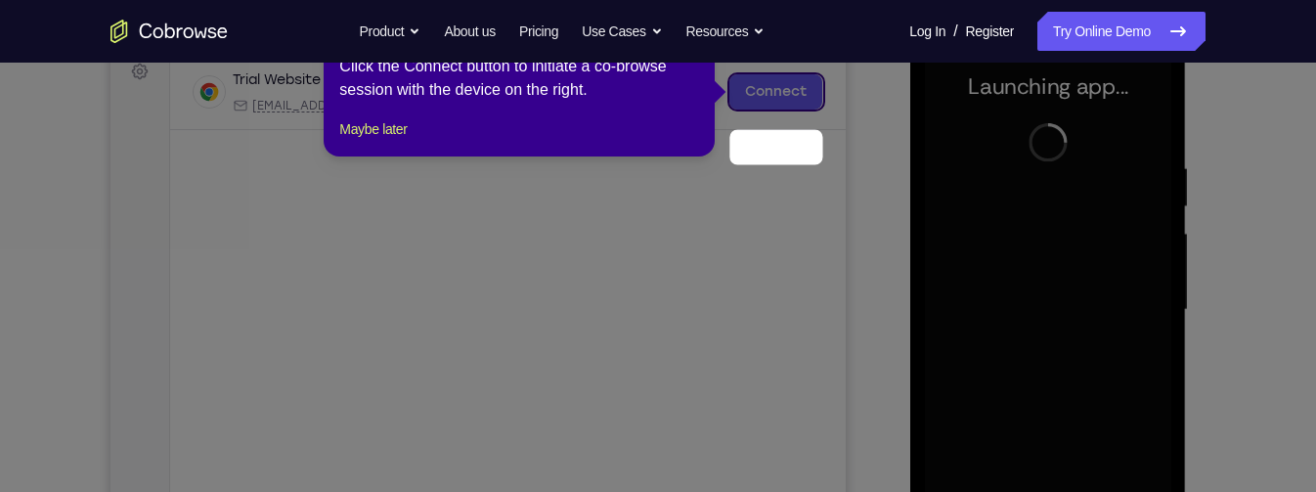
scroll to position [242, 0]
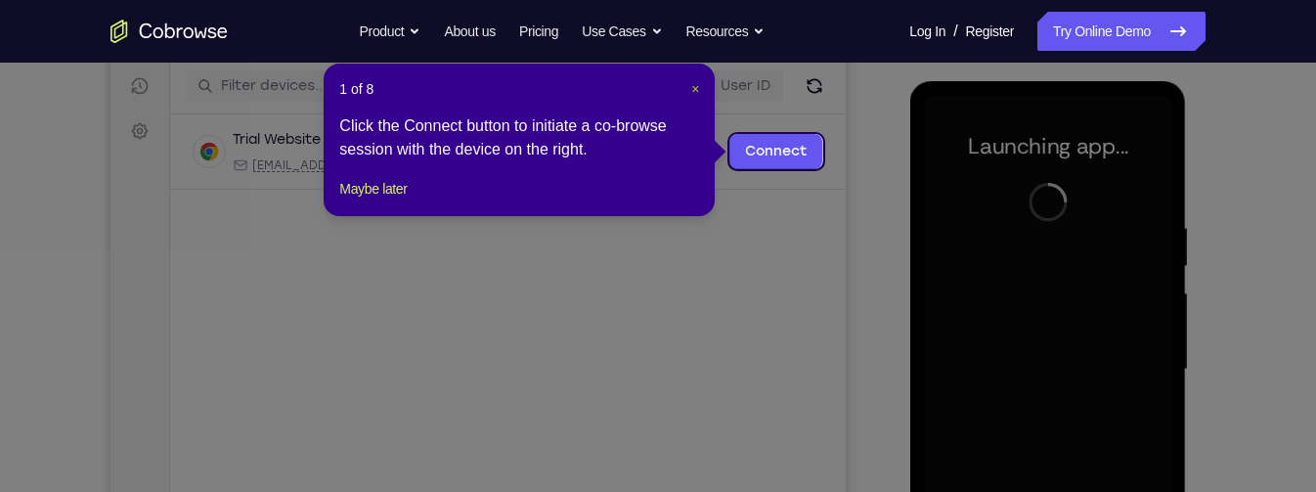
click at [694, 90] on span "×" at bounding box center [695, 89] width 8 height 16
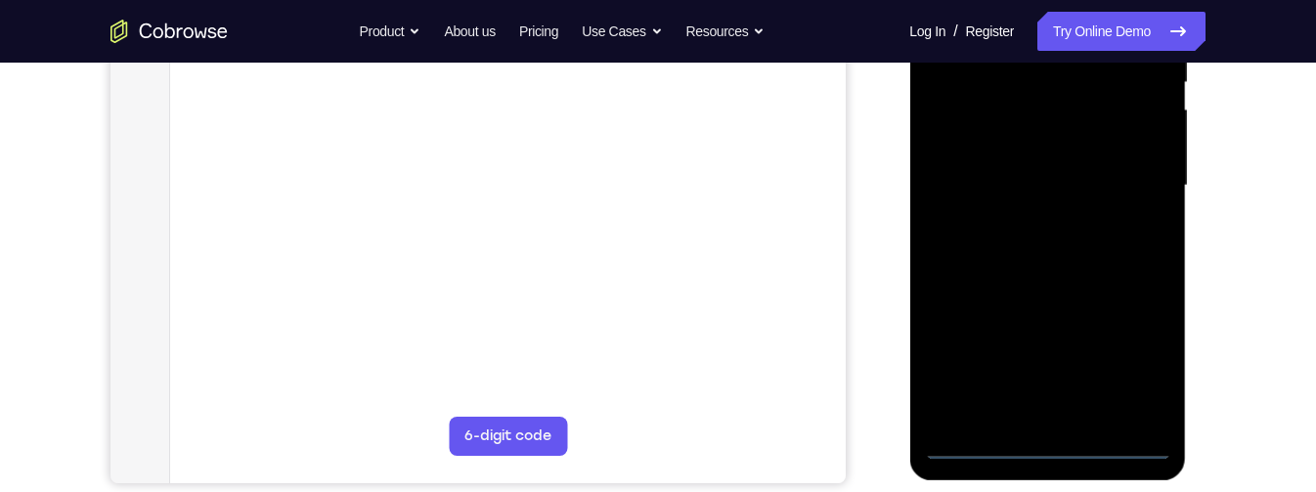
scroll to position [446, 0]
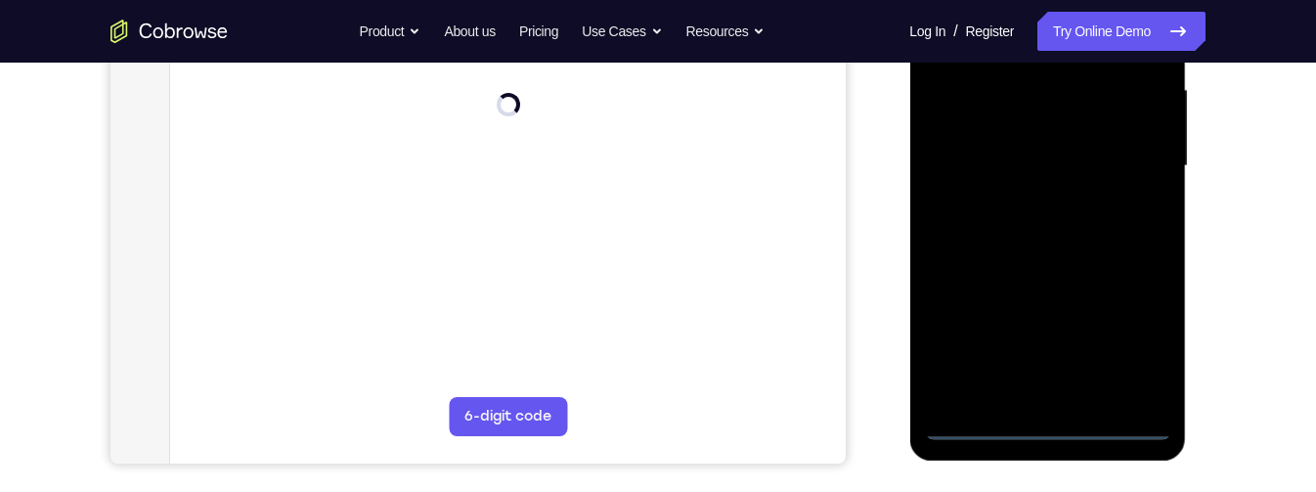
click at [1054, 426] on div at bounding box center [1047, 165] width 246 height 547
click at [1140, 346] on div at bounding box center [1047, 165] width 246 height 547
click at [1138, 347] on div at bounding box center [1047, 165] width 246 height 547
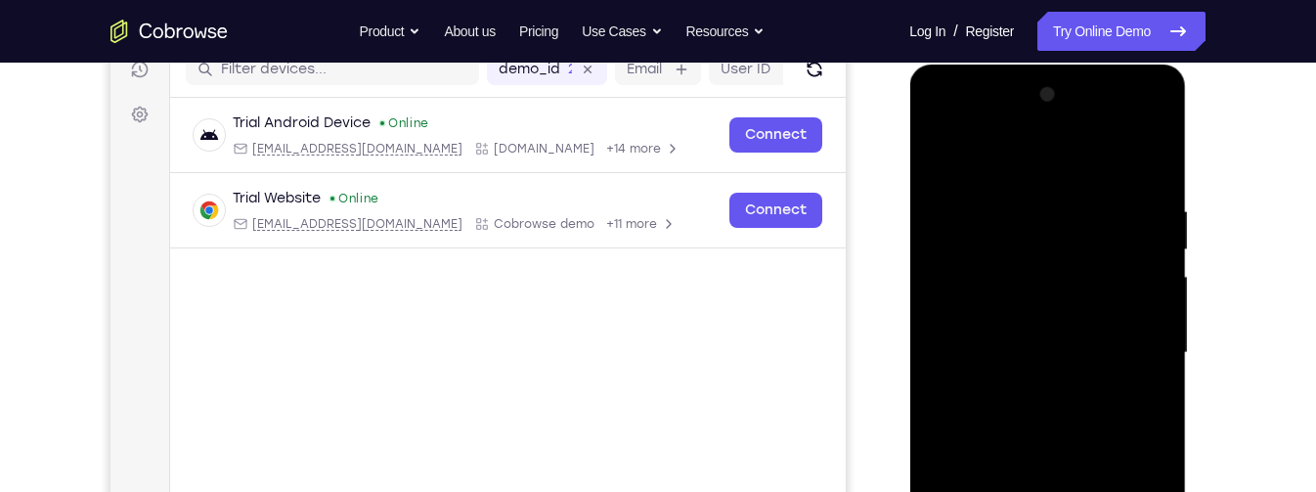
scroll to position [257, 0]
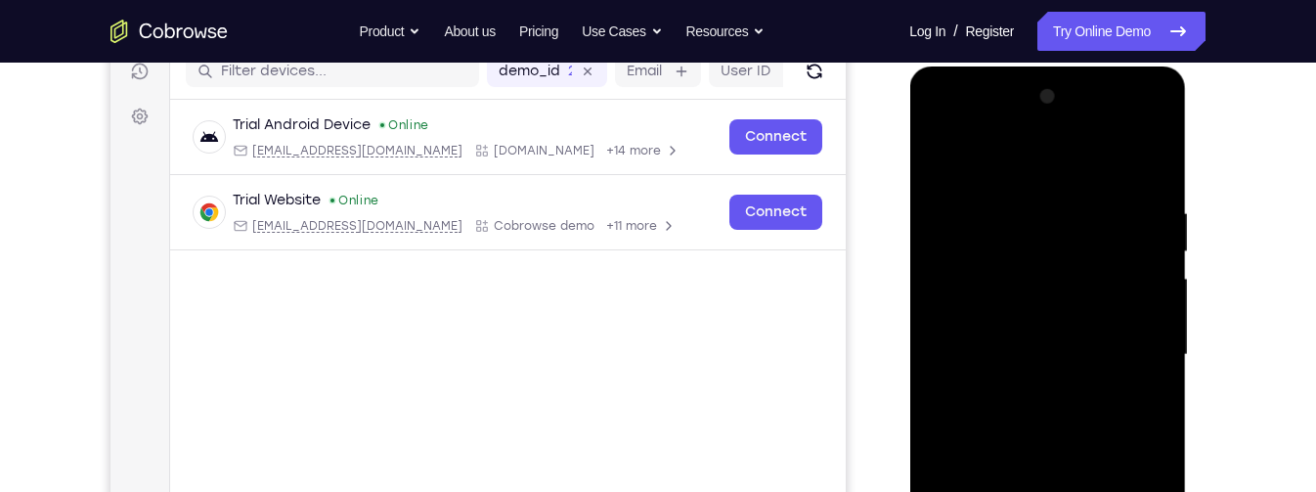
click at [1048, 169] on div at bounding box center [1047, 354] width 246 height 547
click at [1138, 354] on div at bounding box center [1047, 354] width 246 height 547
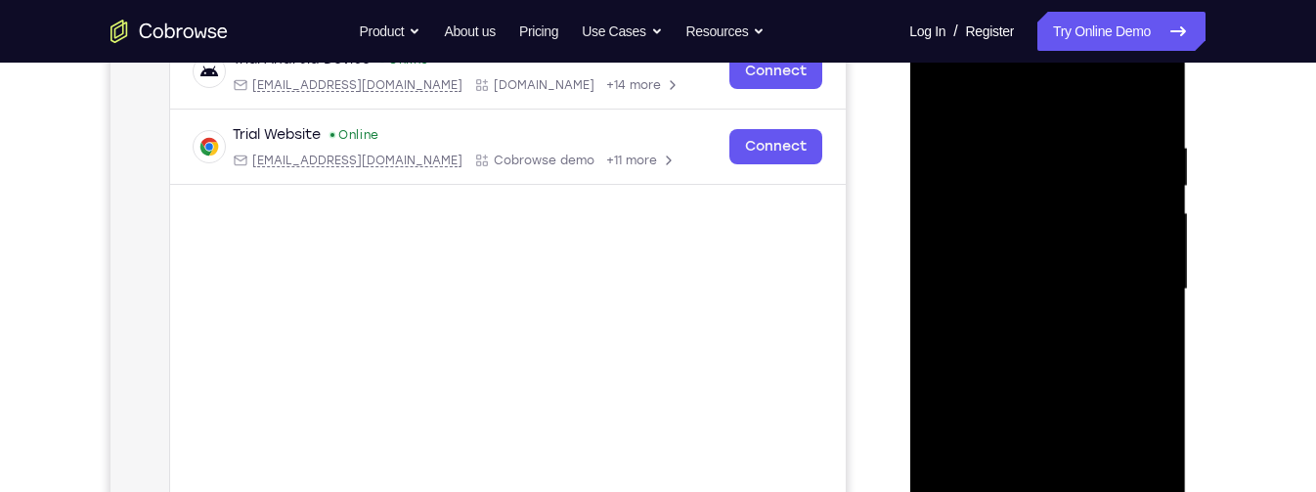
scroll to position [324, 0]
click at [1037, 327] on div at bounding box center [1047, 288] width 246 height 547
click at [1099, 275] on div at bounding box center [1047, 288] width 246 height 547
click at [1046, 254] on div at bounding box center [1047, 288] width 246 height 547
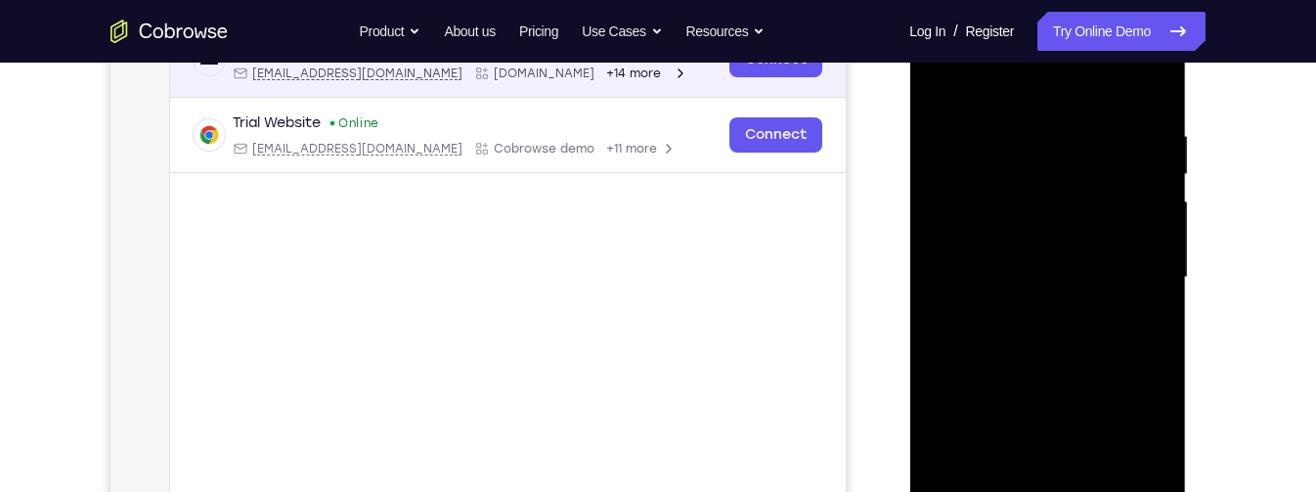
scroll to position [342, 0]
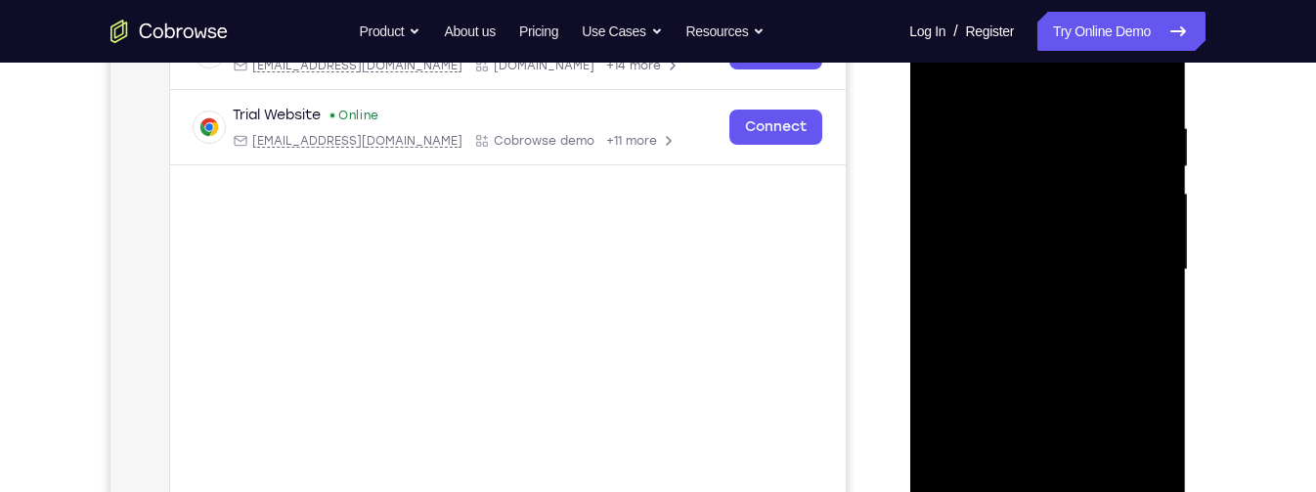
click at [1077, 279] on div at bounding box center [1047, 269] width 246 height 547
click at [1036, 339] on div at bounding box center [1047, 269] width 246 height 547
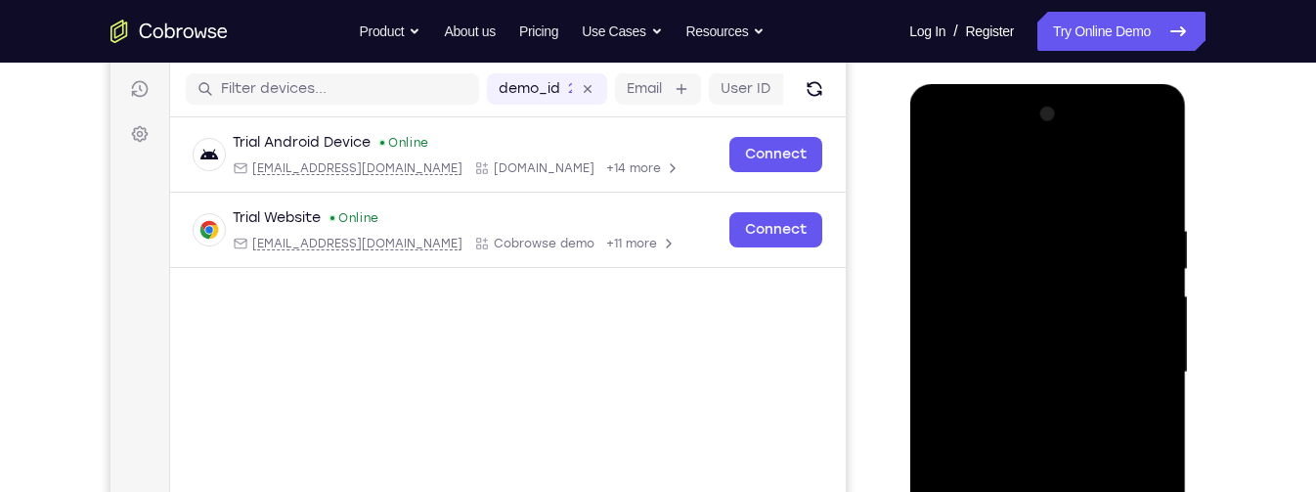
scroll to position [238, 0]
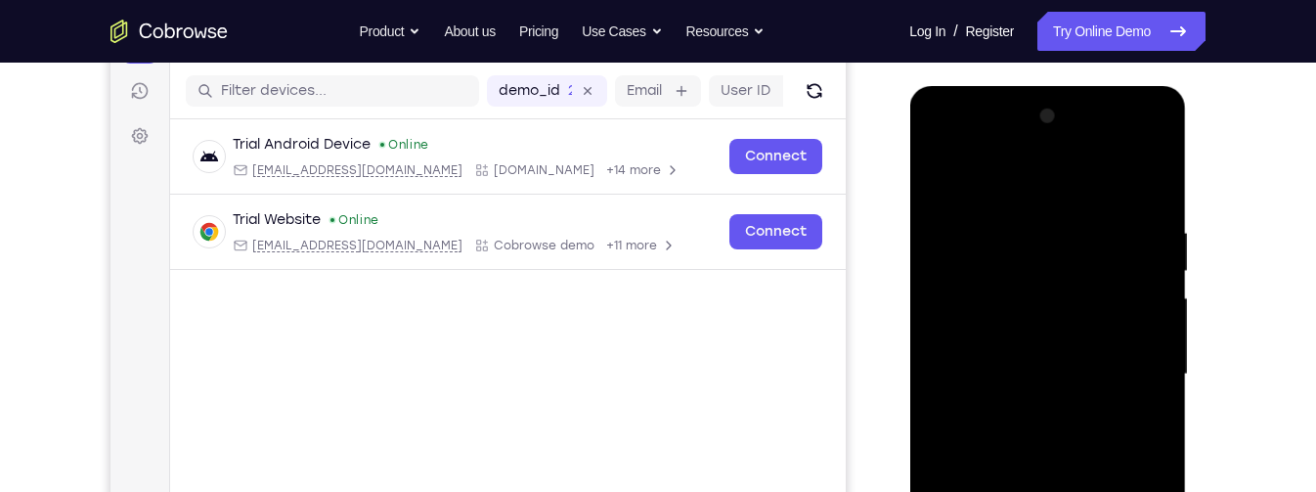
click at [1153, 205] on div at bounding box center [1047, 374] width 246 height 547
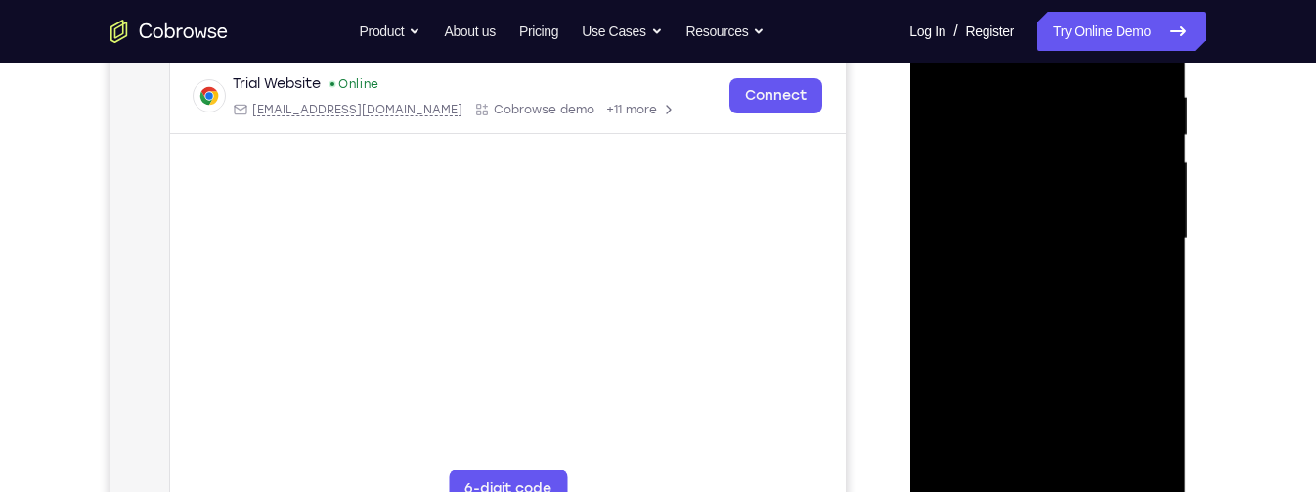
scroll to position [381, 0]
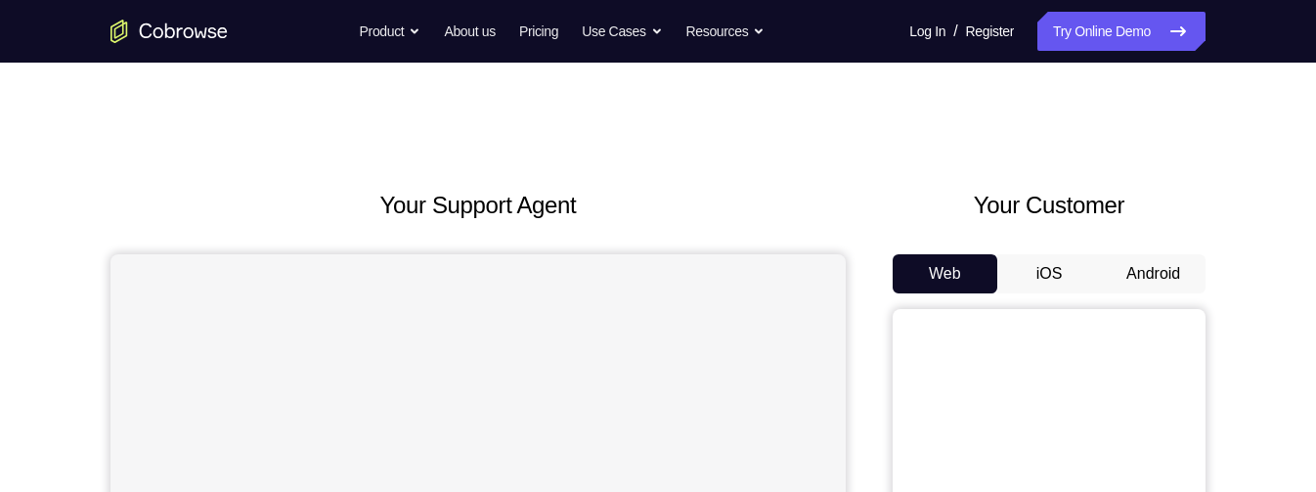
click at [1163, 275] on button "Android" at bounding box center [1153, 273] width 105 height 39
